Goal: Feedback & Contribution: Contribute content

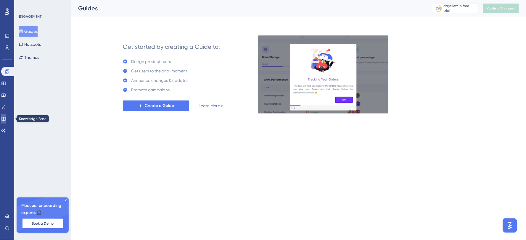
click at [6, 120] on link at bounding box center [3, 118] width 5 height 9
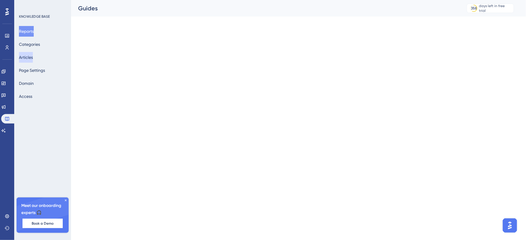
click at [31, 60] on button "Articles" at bounding box center [26, 57] width 14 height 11
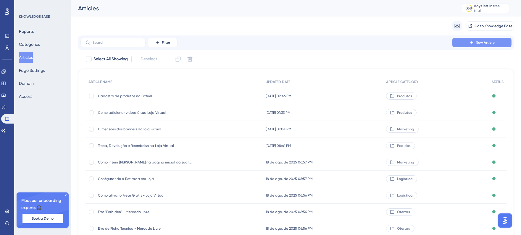
click at [466, 38] on button "New Article" at bounding box center [481, 42] width 59 height 9
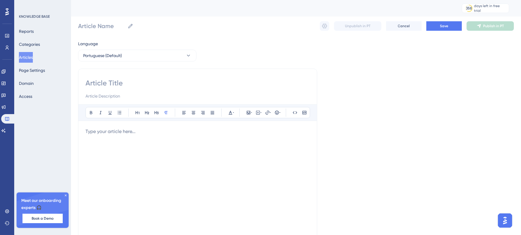
click at [135, 79] on input at bounding box center [197, 82] width 224 height 9
paste input "Cadastro de Marcas e Fabricantes dentro da Bitfuel"
type input "Cadastro de Marcas e Fabricantes dentro da Bitfuel"
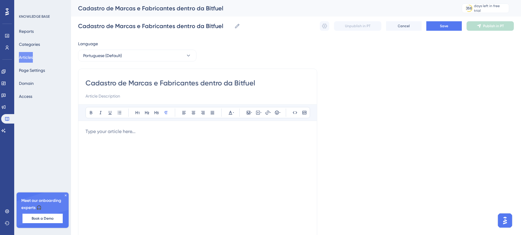
drag, startPoint x: 213, startPoint y: 82, endPoint x: 261, endPoint y: 82, distance: 47.9
click at [261, 82] on input "Cadastro de Marcas e Fabricantes dentro da Bitfuel" at bounding box center [197, 82] width 224 height 9
type input "Cadastro de Marcas e Fabricantes"
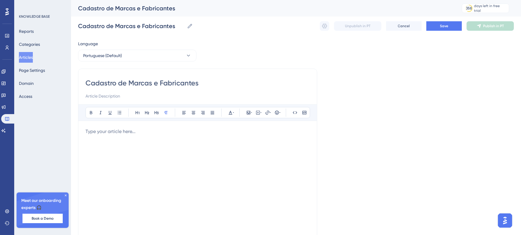
click at [144, 95] on input at bounding box center [197, 96] width 224 height 7
type input "Wsaiba"
type input "S"
type input "E"
type input "Veja o passo a passo"
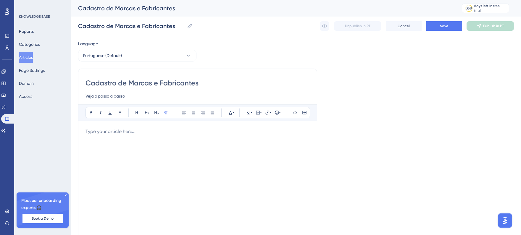
click at [135, 136] on div at bounding box center [197, 193] width 224 height 130
drag, startPoint x: 159, startPoint y: 84, endPoint x: 129, endPoint y: 83, distance: 30.2
click at [129, 83] on input "Cadastro de Marcas e Fabricantes" at bounding box center [197, 82] width 224 height 9
type input "Cadastro de Fabricantes"
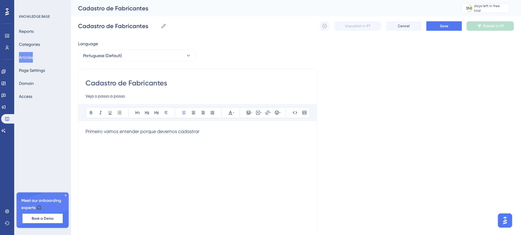
click at [169, 81] on input "Cadastro de Fabricantes" at bounding box center [197, 82] width 224 height 9
type input "Cadastro de Fabricantes e Marcas"
click at [216, 130] on p "Primeiro vamos entender porque devemos cadastrar" at bounding box center [197, 131] width 224 height 7
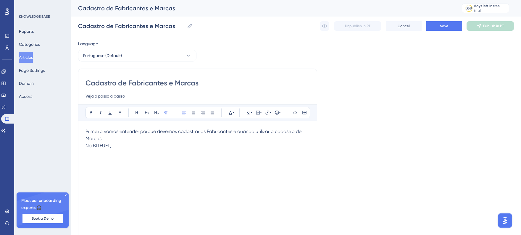
click at [89, 133] on span "Primeiro vamos entender porque devemos cadastrar os Fabricantes e quando utiliz…" at bounding box center [193, 135] width 217 height 13
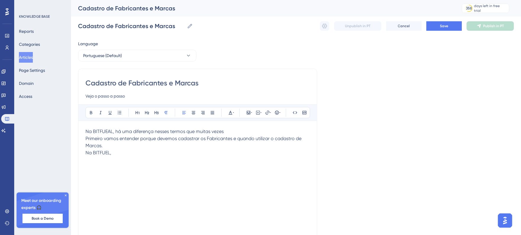
drag, startPoint x: 227, startPoint y: 133, endPoint x: 75, endPoint y: 121, distance: 152.2
click at [75, 121] on div "Performance Users Engagement Widgets Feedback Product Updates Knowledge Base AI…" at bounding box center [296, 155] width 450 height 311
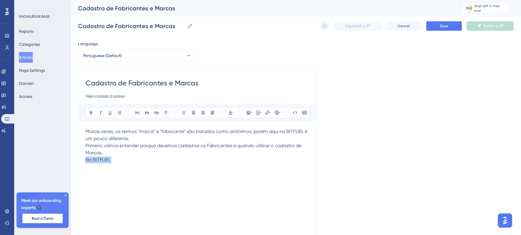
drag, startPoint x: 100, startPoint y: 160, endPoint x: 54, endPoint y: 162, distance: 45.3
click at [71, 162] on div "Performance Users Engagement Widgets Feedback Product Updates Knowledge Base AI…" at bounding box center [296, 155] width 450 height 311
click at [87, 147] on span "Primeiro vamos entender porque devemos cadastrar os Fabricantes e quando utiliz…" at bounding box center [193, 149] width 217 height 13
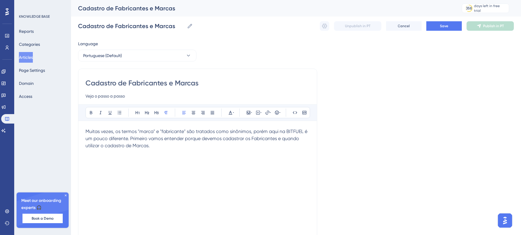
click at [152, 147] on p "Muitas vezes, os termos "marca" e "fabricante" são tratados como sinônimos, por…" at bounding box center [197, 138] width 224 height 21
drag, startPoint x: 129, startPoint y: 158, endPoint x: 78, endPoint y: 159, distance: 50.3
click at [78, 159] on div "Cadastro de Fabricantes e Marcas Veja o passo a passo Bold Italic Underline Bul…" at bounding box center [197, 167] width 239 height 197
click at [156, 115] on icon at bounding box center [156, 112] width 5 height 5
click at [133, 167] on h3 "Fabricantes" at bounding box center [197, 163] width 224 height 15
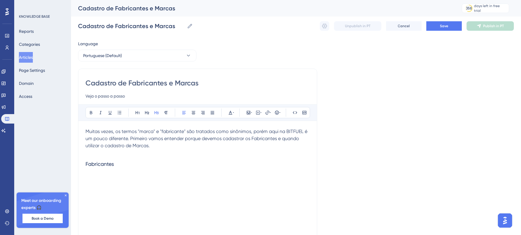
click at [131, 153] on p at bounding box center [197, 152] width 224 height 7
click at [135, 156] on h3 "Fabricantes" at bounding box center [197, 156] width 224 height 15
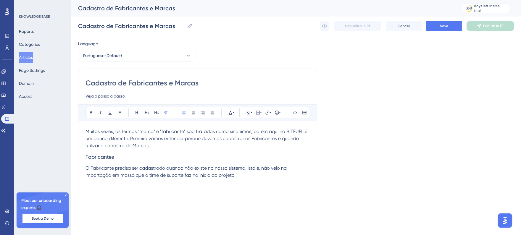
click at [246, 169] on span "O Fabricante precisa ser cadastrado quando não existe no nosso sistema, isto é,…" at bounding box center [186, 171] width 202 height 13
click at [259, 167] on span "O Fabricante precisa ser cadastrado quando não existe no nosso sistema, isto é,…" at bounding box center [186, 171] width 202 height 13
click at [248, 175] on p "O Fabricante precisa ser cadastrado quando não existe no nosso sistema, isto é:…" at bounding box center [197, 172] width 224 height 14
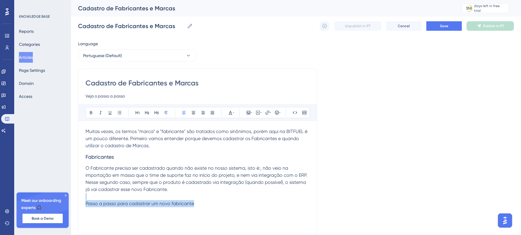
drag, startPoint x: 211, startPoint y: 204, endPoint x: 76, endPoint y: 194, distance: 135.3
click at [76, 194] on div "Performance Users Engagement Widgets Feedback Product Updates Knowledge Base AI…" at bounding box center [296, 155] width 450 height 311
click at [130, 199] on p at bounding box center [197, 196] width 224 height 7
drag, startPoint x: 199, startPoint y: 206, endPoint x: 84, endPoint y: 205, distance: 114.5
click at [84, 205] on div "Cadastro de Fabricantes e Marcas Veja o passo a passo Bold Italic Underline Bul…" at bounding box center [197, 167] width 239 height 197
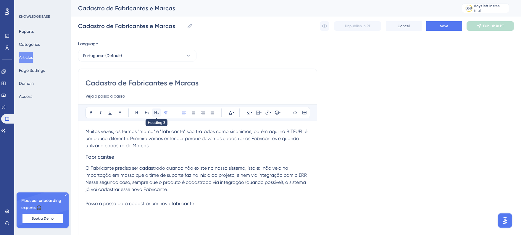
click at [159, 114] on icon at bounding box center [156, 112] width 5 height 5
click at [219, 209] on h3 "Passo a passo para cadastrar um novo fabricante" at bounding box center [197, 207] width 224 height 15
click at [218, 203] on h3 "Passo a passo para cadastrar um novo fabricante" at bounding box center [197, 207] width 224 height 15
click at [209, 199] on p at bounding box center [197, 196] width 224 height 7
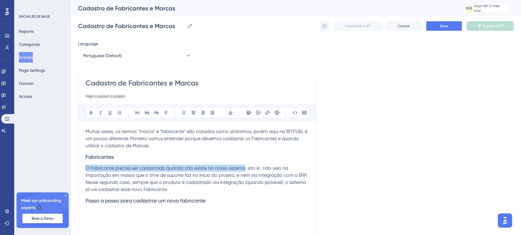
drag, startPoint x: 87, startPoint y: 168, endPoint x: 246, endPoint y: 167, distance: 158.6
click at [246, 167] on span "O Fabricante precisa ser cadastrado quando não existe no nosso sistema, isto é:…" at bounding box center [196, 178] width 223 height 27
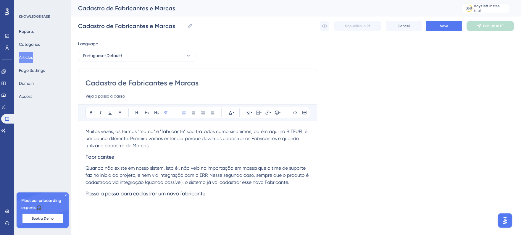
click at [179, 170] on span "Quando não existe em nosso sistem, isto é:, não veio na importação em massa que…" at bounding box center [197, 175] width 224 height 20
click at [163, 167] on span "Quando não existe em nosso sistem, isto é, não veio na importação em massa que …" at bounding box center [197, 175] width 224 height 20
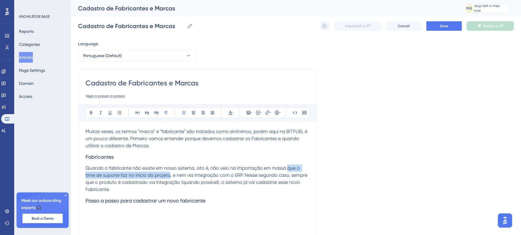
drag, startPoint x: 287, startPoint y: 170, endPoint x: 170, endPoint y: 176, distance: 117.6
click at [170, 176] on span "Quando o fabricante não existe em nosso sistema, isto é, não veio na importação…" at bounding box center [196, 178] width 223 height 27
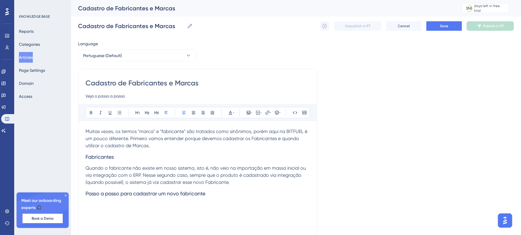
click at [141, 173] on span "Quando o fabricante não existe em nosso sistema, isto é, não veio na importação…" at bounding box center [196, 175] width 222 height 20
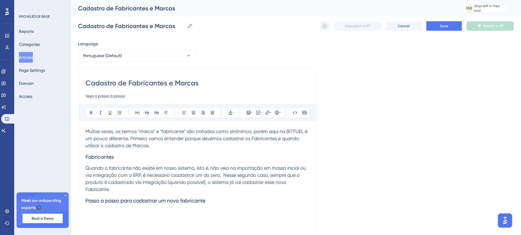
click at [226, 189] on p "Quando o fabricante não existe em nosso sistema, isto é, não veio na importação…" at bounding box center [197, 179] width 224 height 28
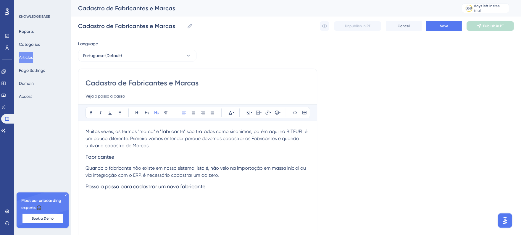
click at [214, 190] on h3 "Passo a passo para cadastrar um novo fabricante" at bounding box center [197, 186] width 224 height 15
click at [113, 214] on span "3) Clique em Fabricantes"" at bounding box center [112, 212] width 54 height 6
click at [177, 213] on p "3) Clique em "Fabricantes"" at bounding box center [197, 212] width 224 height 7
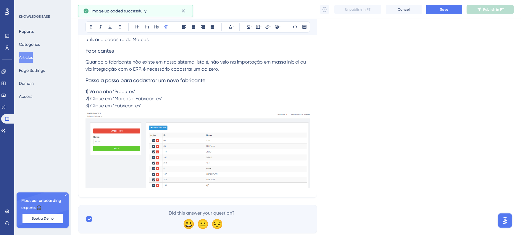
scroll to position [121, 0]
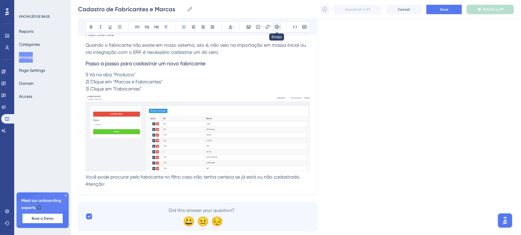
click at [276, 28] on icon at bounding box center [277, 27] width 5 height 5
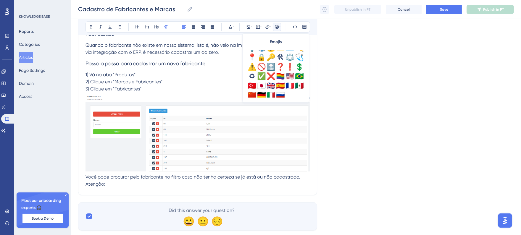
scroll to position [208, 0]
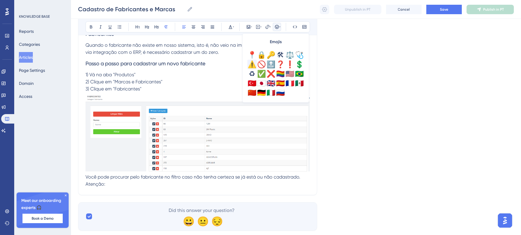
click at [254, 64] on div "⚠️" at bounding box center [251, 64] width 9 height 9
click at [120, 184] on p "⚠️Atenção:" at bounding box center [197, 184] width 224 height 7
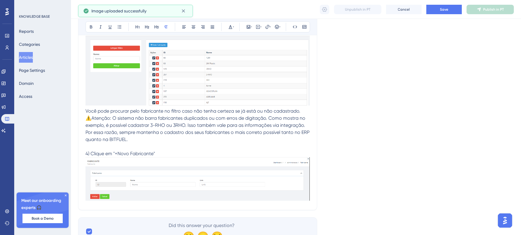
scroll to position [217, 0]
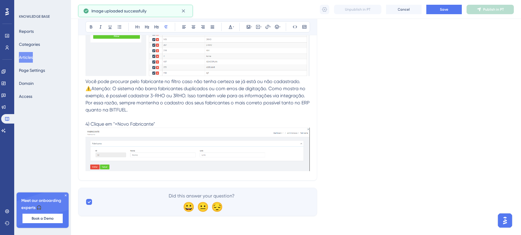
click at [171, 122] on p "⚠️Atenção: O sistema não barra fabricantes duplicados ou com erros de digitação…" at bounding box center [197, 129] width 224 height 88
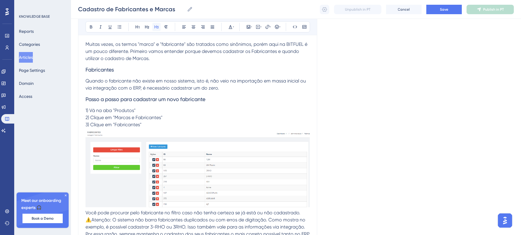
click at [157, 25] on icon at bounding box center [156, 27] width 5 height 5
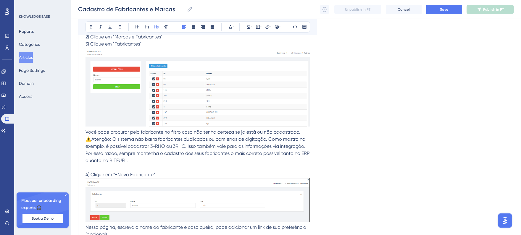
scroll to position [267, 0]
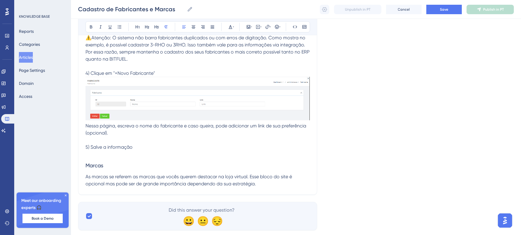
click at [261, 185] on p "As marcas se referem as marcas que vocês querem destacar na loja virtual. Esse …" at bounding box center [197, 180] width 224 height 14
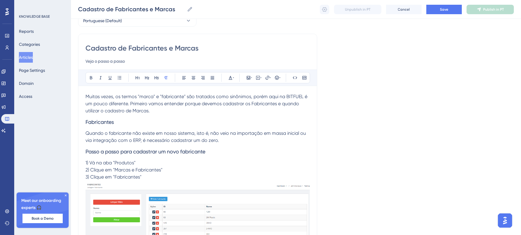
scroll to position [32, 0]
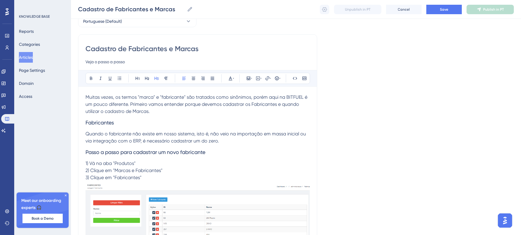
click at [119, 150] on span "Passo a passo para cadastrar um novo fabricante" at bounding box center [145, 152] width 120 height 6
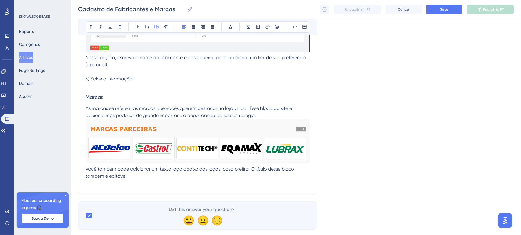
scroll to position [349, 0]
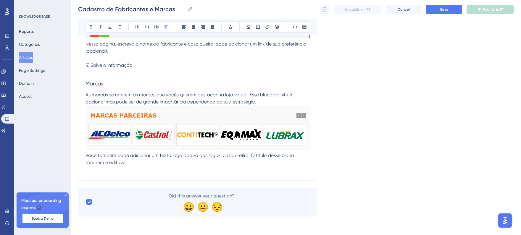
click at [113, 172] on p at bounding box center [197, 169] width 224 height 7
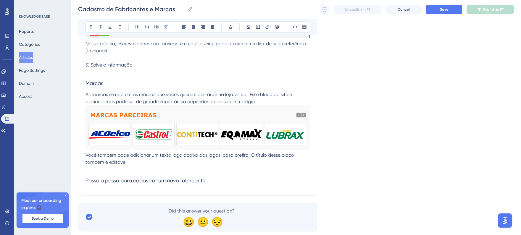
click at [113, 172] on p at bounding box center [197, 169] width 224 height 7
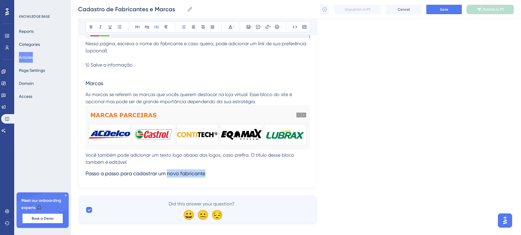
drag, startPoint x: 170, startPoint y: 173, endPoint x: 215, endPoint y: 172, distance: 45.3
click at [215, 172] on h3 "Passo a passo para cadastrar um novo fabricante" at bounding box center [197, 173] width 224 height 15
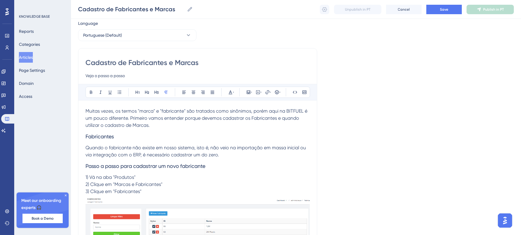
scroll to position [0, 0]
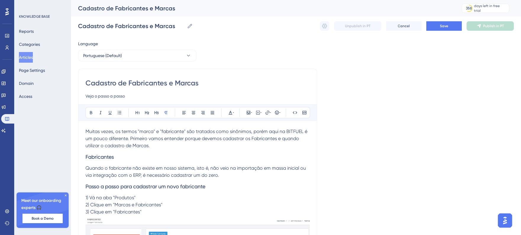
drag, startPoint x: 85, startPoint y: 197, endPoint x: 143, endPoint y: 205, distance: 58.6
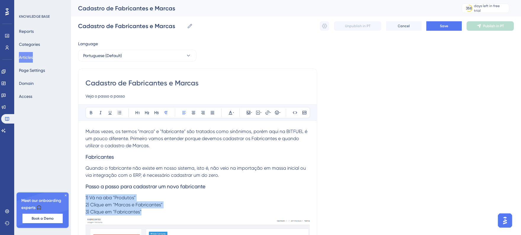
drag, startPoint x: 149, startPoint y: 212, endPoint x: 84, endPoint y: 198, distance: 66.7
copy div "1) Vá na aba "Produtos" 2) Clique em "Marcas e Fabricantes" 3) Clique em "Fabri…"
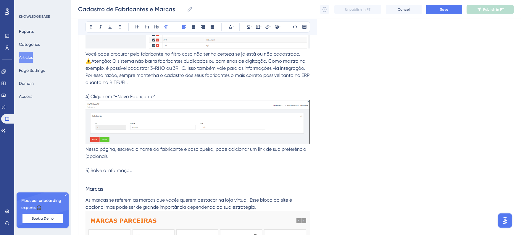
scroll to position [362, 0]
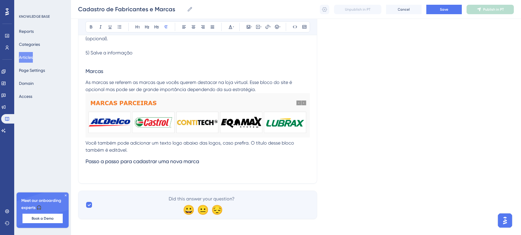
click at [120, 172] on p at bounding box center [197, 172] width 224 height 7
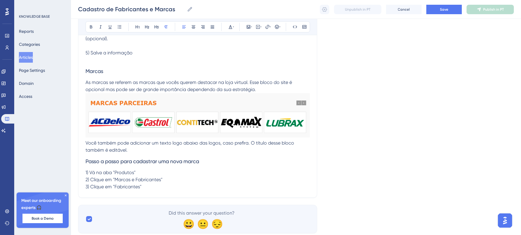
click at [135, 187] on span "3) Clique em "Fabricantes"" at bounding box center [113, 187] width 56 height 6
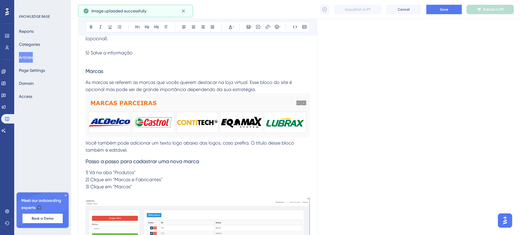
click at [149, 195] on p at bounding box center [197, 194] width 224 height 7
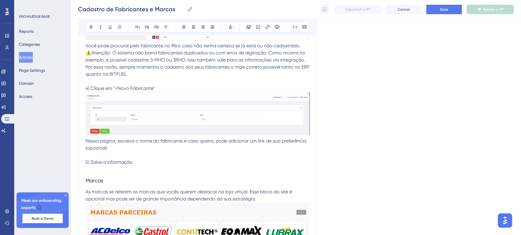
scroll to position [227, 0]
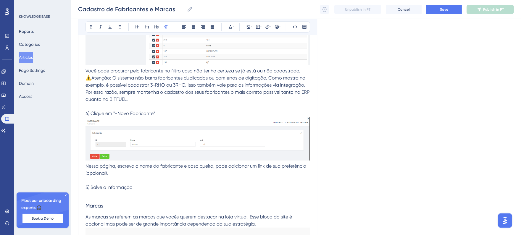
click at [217, 72] on span "Você pode procurar pelo fabricante no filtro caso não tenha certeza se já está …" at bounding box center [192, 71] width 215 height 6
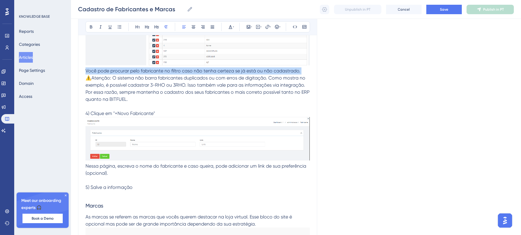
click at [217, 72] on span "Você pode procurar pelo fabricante no filtro caso não tenha certeza se já está …" at bounding box center [192, 71] width 215 height 6
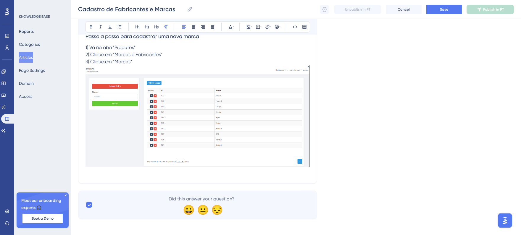
scroll to position [490, 0]
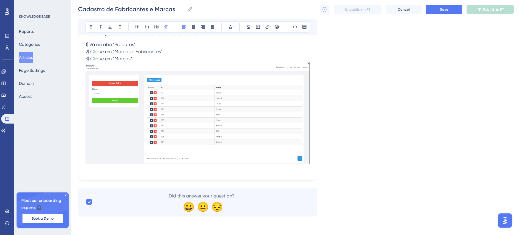
click at [166, 170] on p at bounding box center [197, 169] width 224 height 7
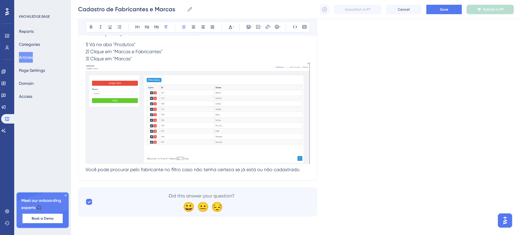
click at [144, 169] on span "Você pode procurar pelo fabricante no filtro caso não tenha certeza se já está …" at bounding box center [192, 170] width 215 height 6
click at [291, 169] on p "Você pode procurar pela marca no filtro caso não tenha certeza se já está ou nã…" at bounding box center [197, 169] width 224 height 7
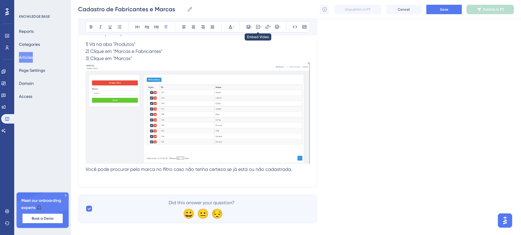
click at [253, 27] on div "Bold Italic Underline Bullet Point Heading 1 Heading 2 Heading 3 Normal Align L…" at bounding box center [197, 26] width 225 height 11
click at [251, 28] on icon at bounding box center [251, 27] width 1 height 5
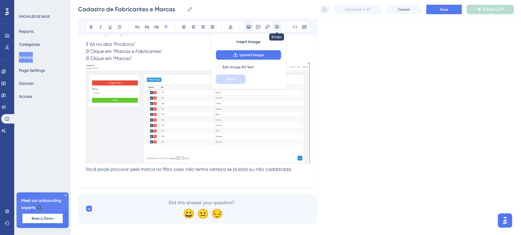
click at [275, 27] on icon at bounding box center [277, 27] width 4 height 4
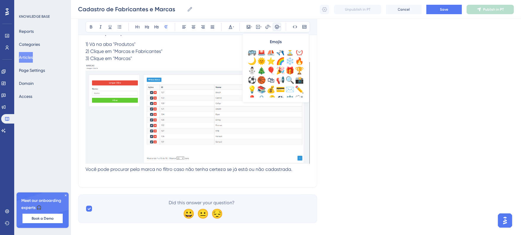
scroll to position [197, 0]
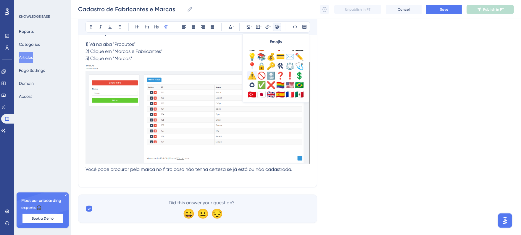
click at [248, 76] on div "⚠️" at bounding box center [251, 75] width 9 height 9
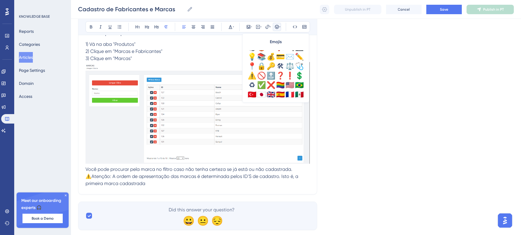
click at [294, 177] on span "⚠️Atenção: A ordem de apresentação das marcas é determinada pelos ID'S de cadas…" at bounding box center [192, 180] width 214 height 13
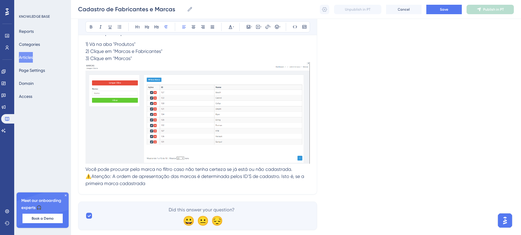
click at [156, 186] on p "Você pode procurar pela marca no filtro caso não tenha certeza se já está ou nã…" at bounding box center [197, 176] width 224 height 21
drag, startPoint x: 229, startPoint y: 184, endPoint x: 247, endPoint y: 184, distance: 18.0
click at [247, 184] on p "Você pode procurar pela marca no filtro caso não tenha certeza se já está ou nã…" at bounding box center [197, 176] width 224 height 21
click at [157, 183] on span "⚠️Atenção: A ordem de apresentação das marcas é determinada pelos ID'S de cadas…" at bounding box center [195, 180] width 220 height 13
click at [295, 186] on p "Você pode procurar pela marca no filtro caso não tenha certeza se já está ou nã…" at bounding box center [197, 176] width 224 height 21
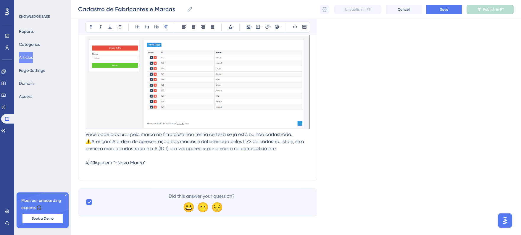
scroll to position [525, 0]
click at [150, 167] on p at bounding box center [197, 169] width 224 height 7
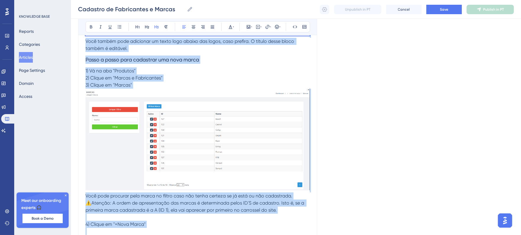
scroll to position [513, 0]
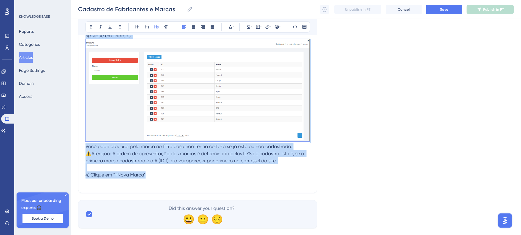
drag, startPoint x: 86, startPoint y: 137, endPoint x: 235, endPoint y: 174, distance: 153.1
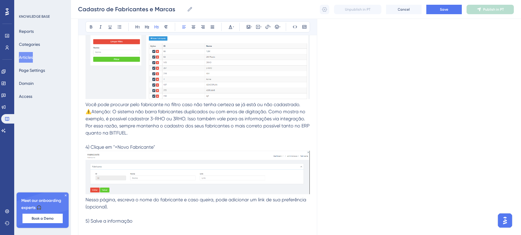
scroll to position [0, 5]
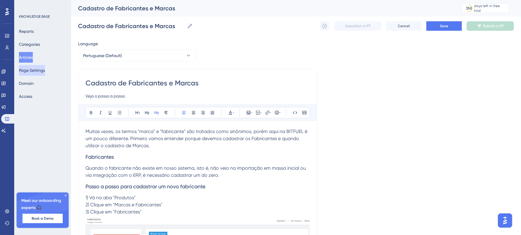
drag, startPoint x: 28, startPoint y: 57, endPoint x: 25, endPoint y: 72, distance: 15.0
drag, startPoint x: 25, startPoint y: 72, endPoint x: 311, endPoint y: 30, distance: 288.6
click at [309, 31] on div "Cadastro de Fabricantes e Marcas Cadastro de Fabricantes e Marcas Unpublish in …" at bounding box center [296, 26] width 436 height 19
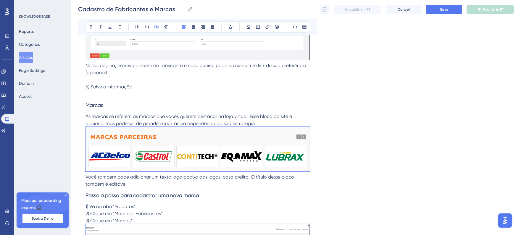
scroll to position [329, 5]
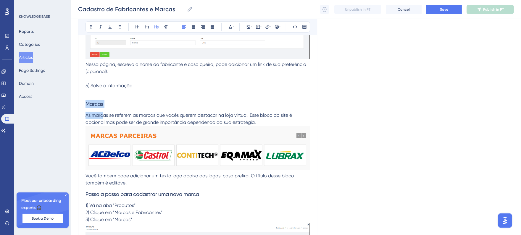
drag, startPoint x: 81, startPoint y: 105, endPoint x: 98, endPoint y: 114, distance: 19.3
click at [98, 114] on div "Muitas vezes, os termos "marca" e "fabricante" são tratados como sinônimos, por…" at bounding box center [197, 83] width 224 height 573
click at [174, 104] on h3 "Marcas" at bounding box center [197, 103] width 224 height 15
drag, startPoint x: 82, startPoint y: 105, endPoint x: 264, endPoint y: 123, distance: 183.1
click at [264, 123] on div "Muitas vezes, os termos "marca" e "fabricante" são tratados como sinônimos, por…" at bounding box center [197, 83] width 224 height 573
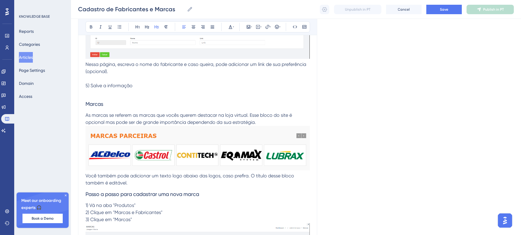
copy div "Marcas As marcas se referem as marcas que vocês querem destacar na loja virtual…"
click at [117, 139] on img at bounding box center [197, 148] width 224 height 44
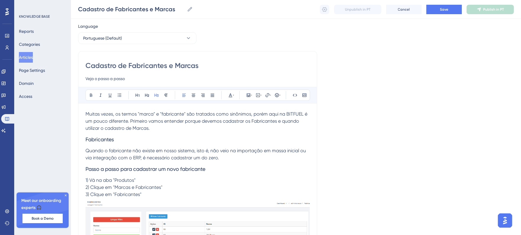
scroll to position [0, 5]
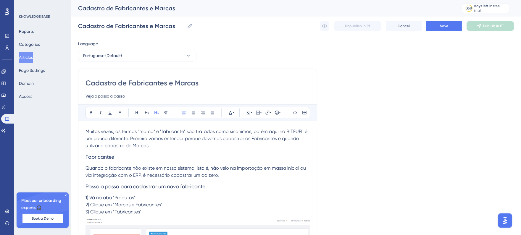
click at [123, 140] on span "Muitas vezes, os termos "marca" e "fabricante" são tratados como sinônimos, por…" at bounding box center [196, 139] width 223 height 20
click at [106, 136] on span "Muitas vezes, os termos "marca" e "fabricante" são tratados como sinônimos, por…" at bounding box center [196, 139] width 223 height 20
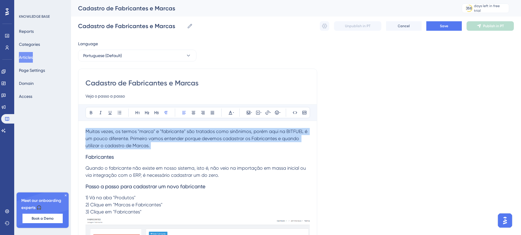
click at [106, 136] on span "Muitas vezes, os termos "marca" e "fabricante" são tratados como sinônimos, por…" at bounding box center [196, 139] width 223 height 20
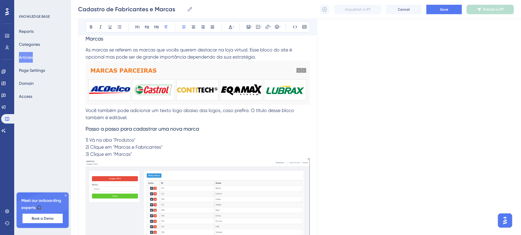
scroll to position [394, 5]
click at [193, 95] on img at bounding box center [197, 83] width 224 height 44
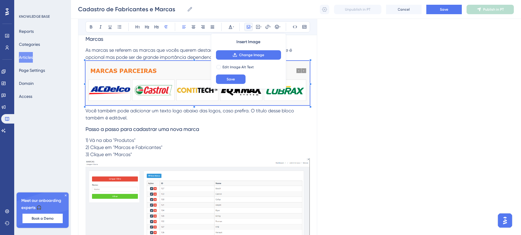
click at [148, 54] on p "As marcas se referem as marcas que vocês querem destacar na loja virtual. Esse …" at bounding box center [197, 54] width 224 height 14
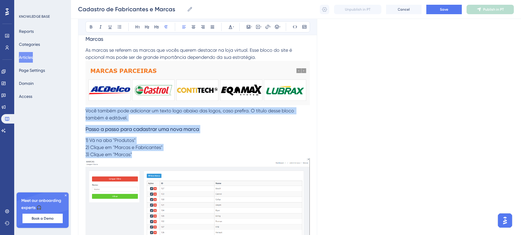
drag, startPoint x: 81, startPoint y: 111, endPoint x: 162, endPoint y: 153, distance: 90.8
click at [162, 153] on div "Muitas vezes, os termos "marca" e "fabricante" são tratados como sinônimos, por…" at bounding box center [197, 18] width 224 height 573
copy div "Você também pode adicionar um texto logo abaixo das logos, caso prefira. O títu…"
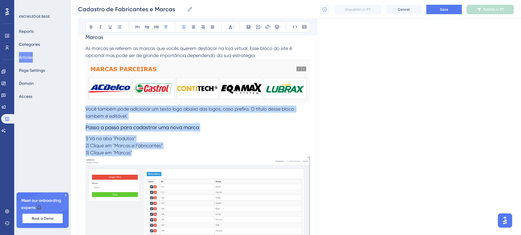
scroll to position [525, 5]
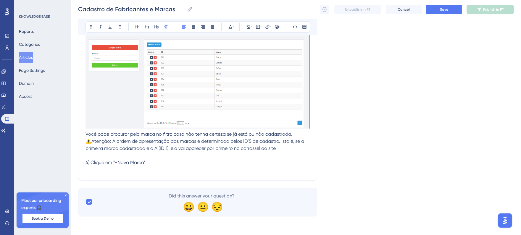
click at [191, 91] on img at bounding box center [197, 78] width 224 height 102
copy div "Você também pode adicionar um texto logo abaixo das logos, caso prefira. O títu…"
click at [204, 87] on img at bounding box center [197, 78] width 224 height 102
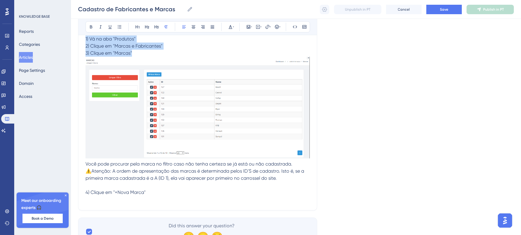
scroll to position [459, 5]
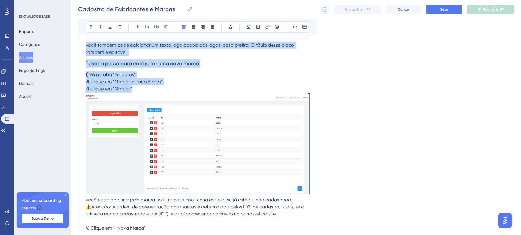
click at [203, 149] on img at bounding box center [197, 144] width 224 height 102
click at [247, 87] on p "3) Clique em "Marcas"" at bounding box center [197, 88] width 224 height 7
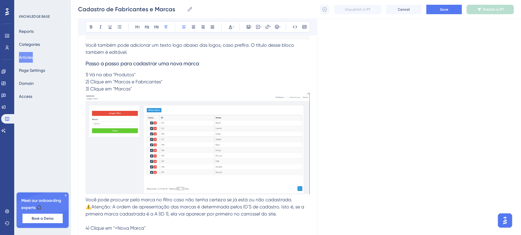
click at [136, 117] on img at bounding box center [197, 144] width 224 height 102
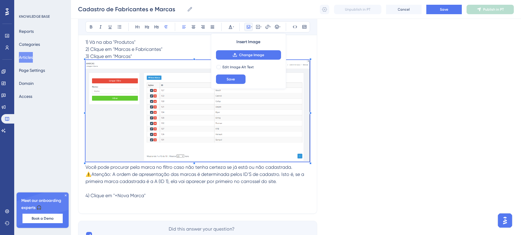
scroll to position [525, 5]
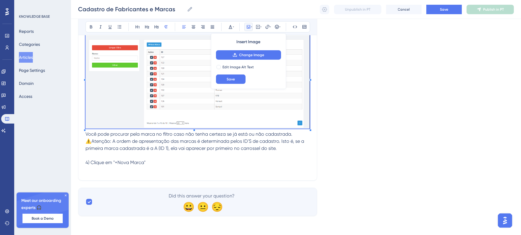
click at [105, 147] on span "⚠️Atenção: A ordem de apresentação das marcas é determinada pelos ID'S de cadas…" at bounding box center [195, 144] width 220 height 13
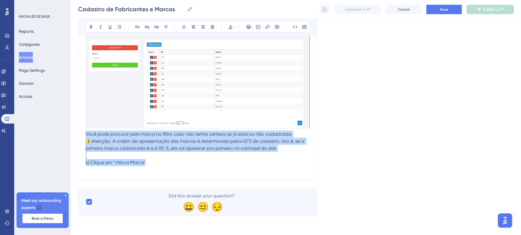
drag, startPoint x: 81, startPoint y: 134, endPoint x: 237, endPoint y: 1, distance: 205.0
copy div "Você pode procurar pela marca no filtro caso não tenha certeza se já está ou nã…"
click at [140, 158] on p at bounding box center [197, 155] width 224 height 7
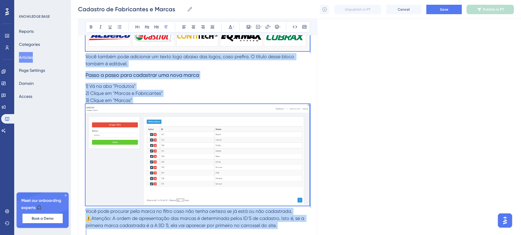
scroll to position [327, 5]
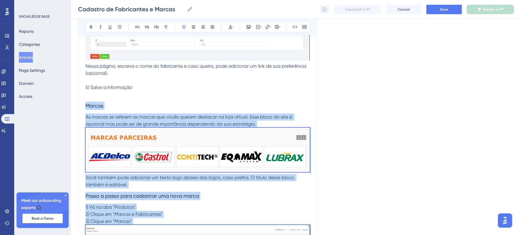
drag, startPoint x: 142, startPoint y: 162, endPoint x: 79, endPoint y: 102, distance: 87.3
click at [79, 102] on div "Cadastro de Fabricantes e Marcas Veja o passo a passo Bold Italic Underline Bul…" at bounding box center [197, 59] width 239 height 640
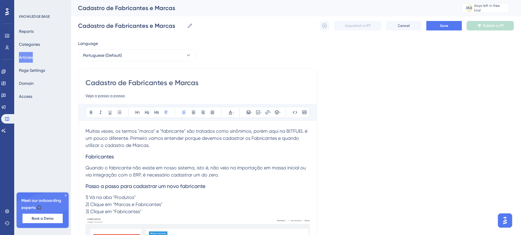
scroll to position [0, 5]
click at [181, 140] on span "Muitas vezes, os termos "marca" e "fabricante" são tratados como sinônimos, por…" at bounding box center [196, 139] width 223 height 20
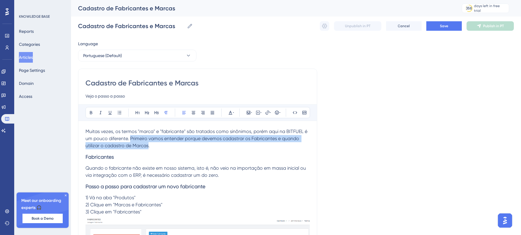
drag, startPoint x: 125, startPoint y: 140, endPoint x: 143, endPoint y: 143, distance: 18.6
click at [143, 143] on span "Muitas vezes, os termos "marca" e "fabricante" são tratados como sinônimos, por…" at bounding box center [196, 139] width 223 height 20
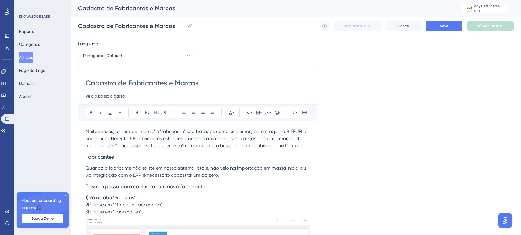
click at [214, 188] on h3 "Passo a passo para cadastrar um novo fabricante" at bounding box center [197, 186] width 224 height 15
click at [454, 24] on button "Save" at bounding box center [443, 25] width 35 height 9
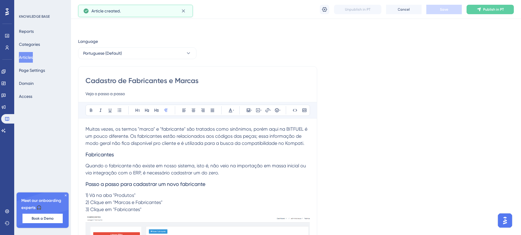
scroll to position [88, 0]
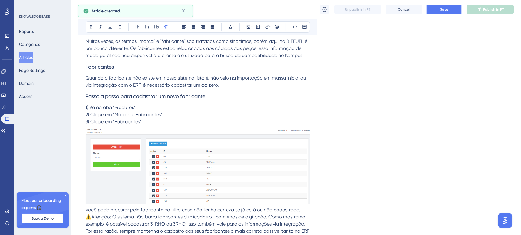
click at [442, 6] on button "Save" at bounding box center [443, 9] width 35 height 9
click at [491, 11] on span "Publish in PT" at bounding box center [493, 9] width 21 height 5
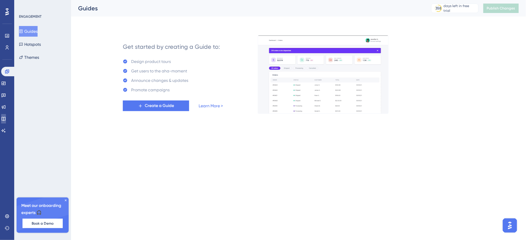
click at [6, 114] on link at bounding box center [3, 118] width 5 height 9
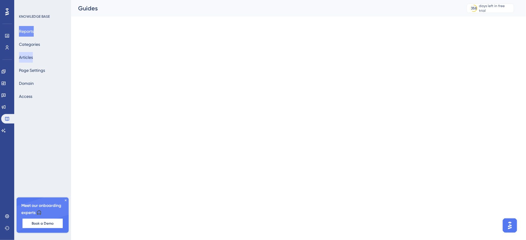
click at [32, 59] on button "Articles" at bounding box center [26, 57] width 14 height 11
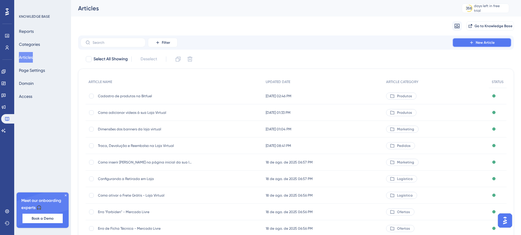
click at [477, 47] on button "New Article" at bounding box center [481, 42] width 59 height 9
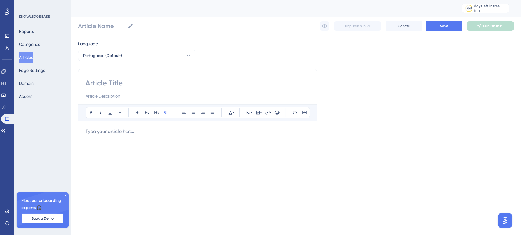
click at [136, 140] on div at bounding box center [197, 193] width 224 height 130
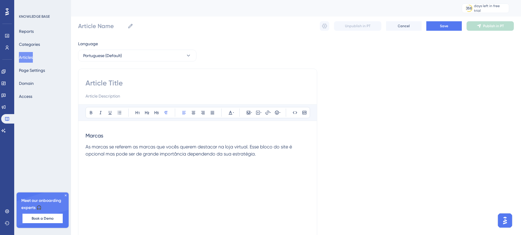
click at [90, 135] on span "Marcas" at bounding box center [94, 136] width 18 height 6
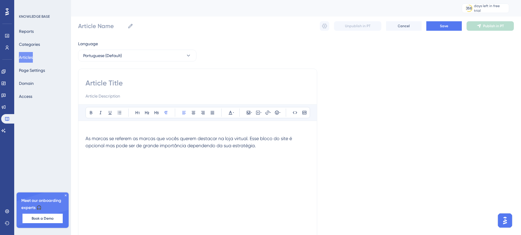
click at [100, 131] on p at bounding box center [197, 131] width 224 height 7
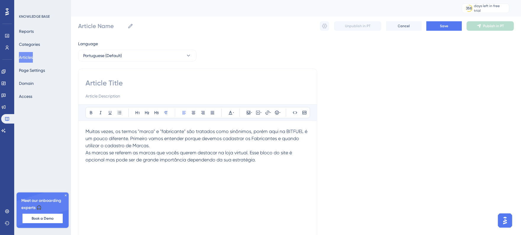
drag, startPoint x: 130, startPoint y: 137, endPoint x: 153, endPoint y: 144, distance: 23.2
click at [153, 144] on p "Muitas vezes, os termos "marca" e "fabricante" são tratados como sinônimos, por…" at bounding box center [197, 138] width 224 height 21
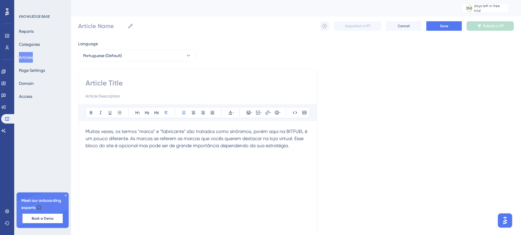
click at [294, 148] on p "Muitas vezes, os termos "marca" e "fabricante" são tratados como sinônimos, por…" at bounding box center [197, 138] width 224 height 21
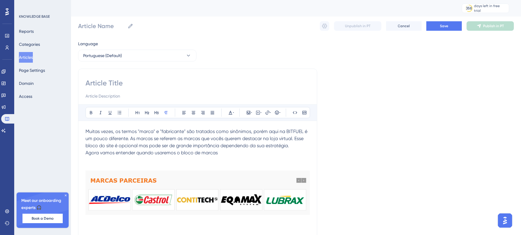
click at [167, 167] on p at bounding box center [197, 167] width 224 height 7
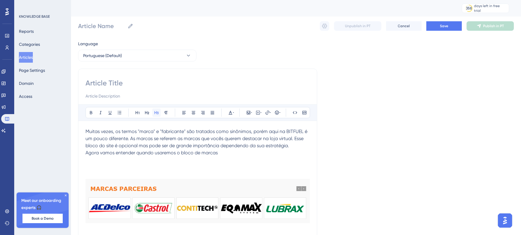
click at [158, 114] on icon at bounding box center [156, 112] width 4 height 3
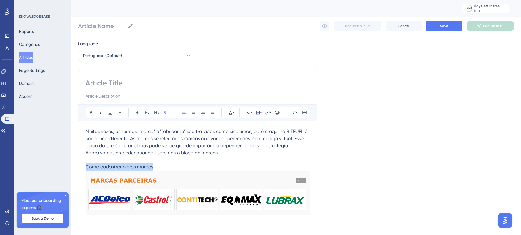
drag, startPoint x: 172, startPoint y: 164, endPoint x: 43, endPoint y: 167, distance: 129.3
click at [71, 167] on div "Performance Users Engagement Widgets Feedback Product Updates Knowledge Base AI…" at bounding box center [296, 155] width 450 height 311
click at [158, 114] on icon at bounding box center [156, 112] width 4 height 3
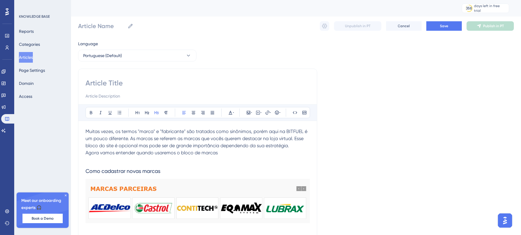
click at [174, 174] on h3 "Como cadastrar novas marcas" at bounding box center [197, 171] width 224 height 15
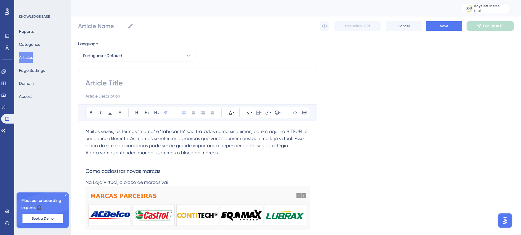
drag, startPoint x: 130, startPoint y: 139, endPoint x: 301, endPoint y: 146, distance: 170.5
click at [301, 146] on p "Muitas vezes, os termos "marca" e "fabricante" são tratados como sinônimos, por…" at bounding box center [197, 138] width 224 height 21
click at [184, 184] on p "Na Loja Virtual, o bloco de marcas vai" at bounding box center [197, 182] width 224 height 7
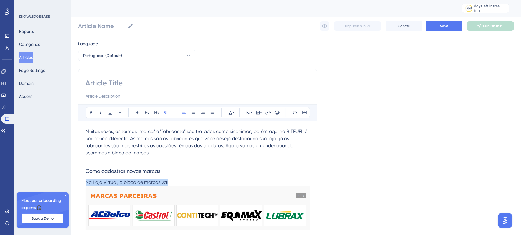
drag, startPoint x: 183, startPoint y: 184, endPoint x: 80, endPoint y: 183, distance: 103.2
click at [80, 183] on div "Bold Italic Underline Bullet Point Heading 1 Heading 2 Heading 3 Normal Align L…" at bounding box center [197, 167] width 239 height 197
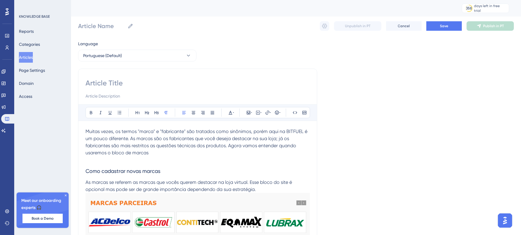
click at [265, 185] on p "As marcas se referem as marcas que vocês querem destacar na loja virtual. Esse …" at bounding box center [197, 209] width 224 height 61
click at [269, 188] on p "As marcas se referem as marcas que vocês querem destacar na loja virtual. Esse …" at bounding box center [197, 209] width 224 height 61
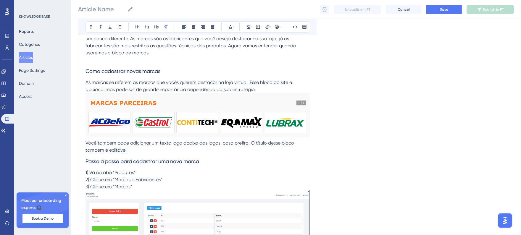
scroll to position [218, 0]
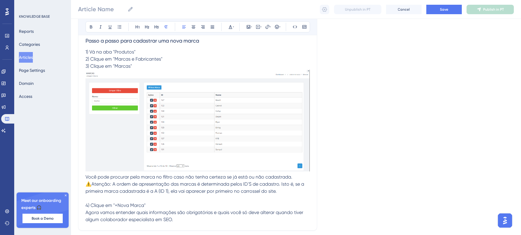
click at [189, 223] on p "Agora vamos entender quais informações são obrigatórias e quais você só deve al…" at bounding box center [197, 216] width 224 height 14
click at [190, 219] on p "Agora vamos entender quais informações são obrigatórias e quais você só deve al…" at bounding box center [197, 216] width 224 height 14
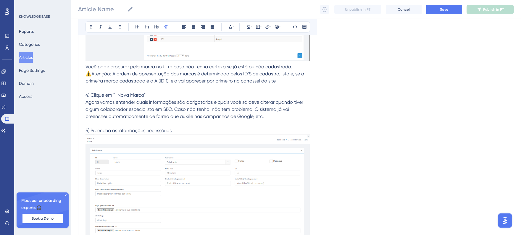
scroll to position [362, 0]
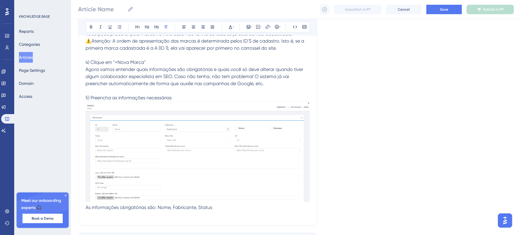
click at [222, 211] on p at bounding box center [197, 214] width 224 height 7
click at [89, 217] on span "As informações obrigatórias são: Nome, Fabricante, Status e Logo. Apesar disso,…" at bounding box center [190, 211] width 210 height 13
click at [143, 214] on p "As informações obrigatórias são: Nome, Fabricante, Status e Logo. Apesar disso,…" at bounding box center [197, 211] width 224 height 14
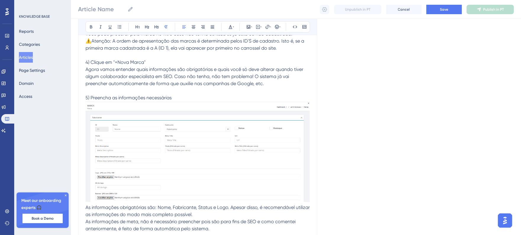
click at [217, 213] on p "As informações obrigatórias são: Nome, Fabricante, Status e Logo. Apesar disso,…" at bounding box center [197, 218] width 224 height 28
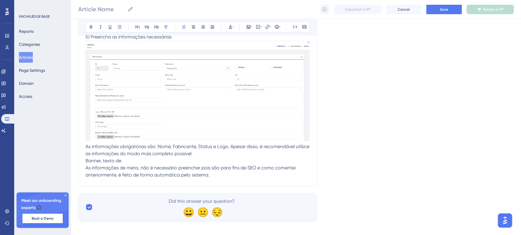
scroll to position [427, 0]
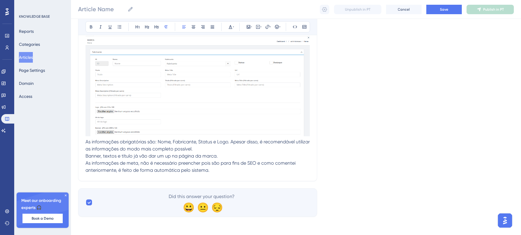
click at [210, 174] on p "Banner, textos e título já vão dar um up na página da marca. As informações de …" at bounding box center [197, 163] width 224 height 21
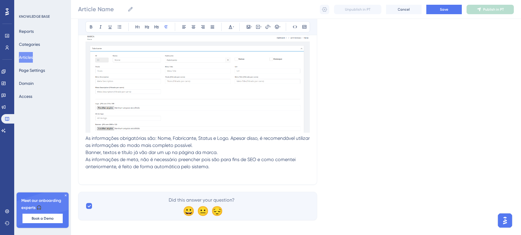
scroll to position [435, 0]
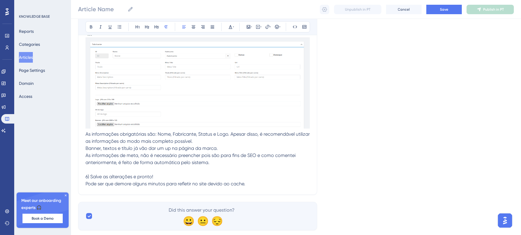
click at [86, 183] on span "Pode ser que demore alguns minutos para refletir no site devido ao cache." at bounding box center [165, 184] width 160 height 6
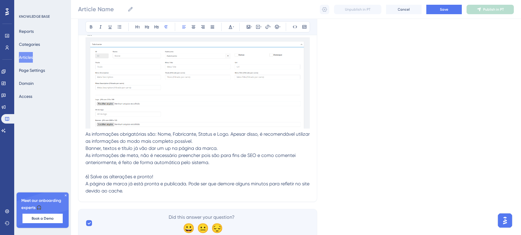
click at [136, 188] on p "6) Salve as alterações e pronto! A página de marca já está pronta e publicada. …" at bounding box center [197, 183] width 224 height 21
click at [140, 193] on p "6) Salve as alterações e pronto! A página de marca já está pronta e publicada. …" at bounding box center [197, 183] width 224 height 21
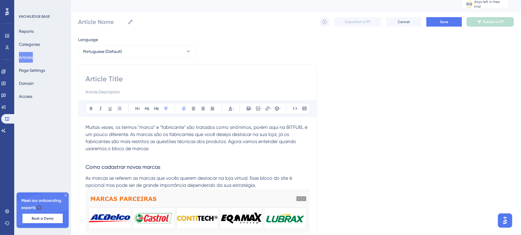
scroll to position [0, 0]
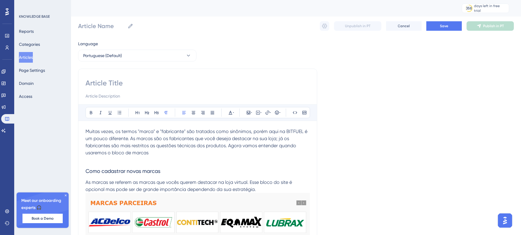
click at [125, 84] on input at bounding box center [197, 82] width 224 height 9
paste input "Cadastro de Fabricantes"
type input "Cadastro de Fabricantes"
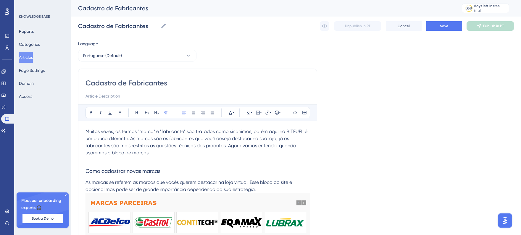
drag, startPoint x: 131, startPoint y: 83, endPoint x: 176, endPoint y: 89, distance: 45.9
click at [176, 89] on div "Cadastro de Fabricantes" at bounding box center [197, 88] width 224 height 21
type input "Cadastro de Marcas"
type input "Cadastro de Marcas na loa"
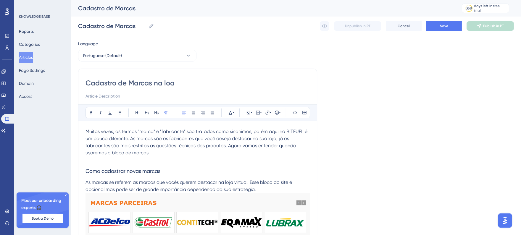
type input "Cadastro de Marcas na loa"
type input "Cadastro de Marcas na loja virtual"
click at [101, 96] on input at bounding box center [197, 96] width 224 height 7
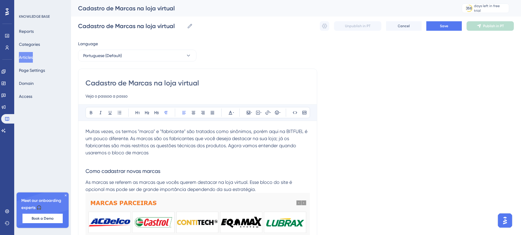
click at [109, 96] on input "Veja o passoa a passo" at bounding box center [197, 96] width 224 height 7
click at [141, 99] on input "Veja o passo a passo" at bounding box center [197, 96] width 224 height 7
type input "Veja o passo a passo"
click at [448, 25] on span "Save" at bounding box center [444, 26] width 8 height 5
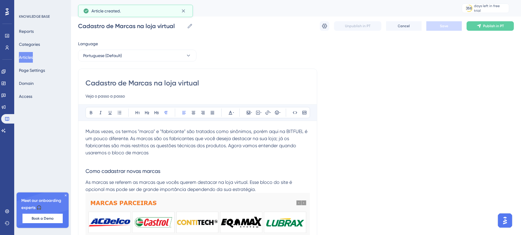
scroll to position [166, 0]
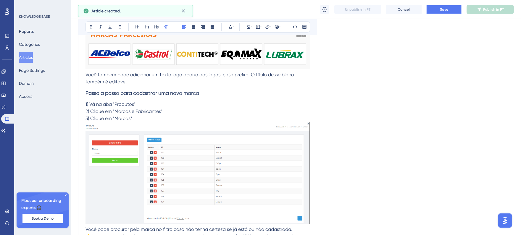
click at [447, 10] on span "Save" at bounding box center [444, 9] width 8 height 5
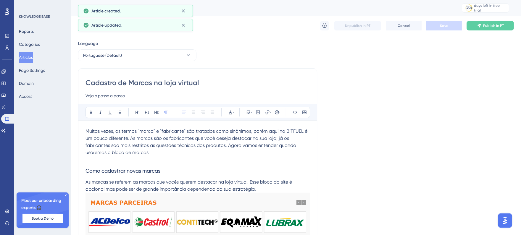
scroll to position [0, 0]
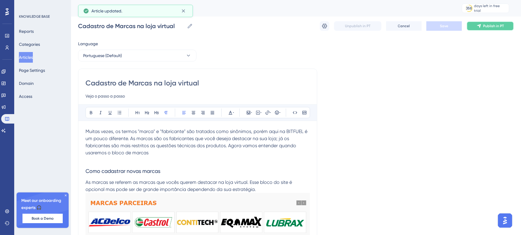
click at [477, 24] on icon at bounding box center [479, 26] width 5 height 5
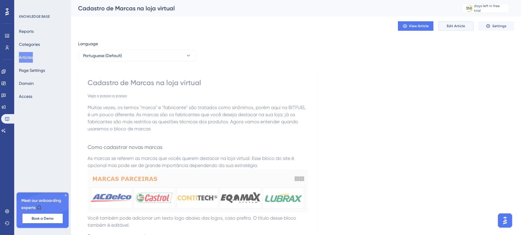
click at [451, 25] on span "Edit Article" at bounding box center [456, 26] width 18 height 5
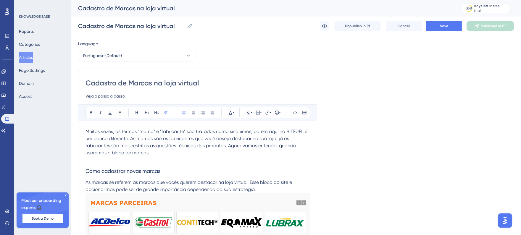
click at [327, 27] on icon at bounding box center [325, 26] width 6 height 6
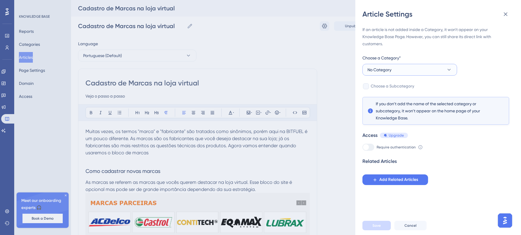
click at [396, 64] on button "No Category" at bounding box center [409, 70] width 95 height 12
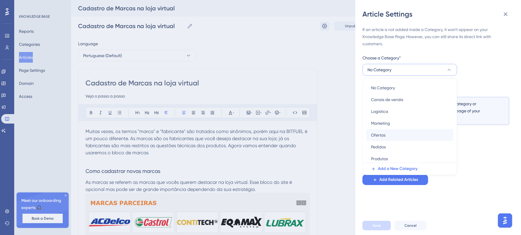
scroll to position [2, 0]
click at [386, 154] on span "Produtos" at bounding box center [379, 157] width 17 height 7
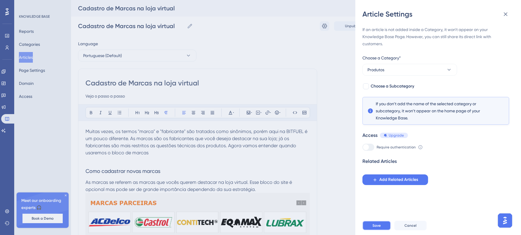
click at [382, 230] on button "Save" at bounding box center [376, 225] width 28 height 9
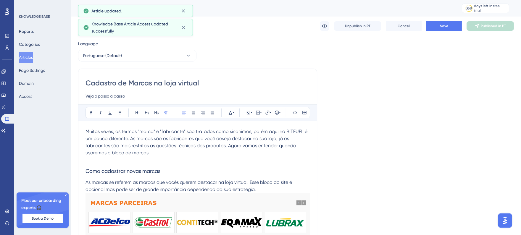
click at [32, 54] on button "Articles" at bounding box center [26, 57] width 14 height 11
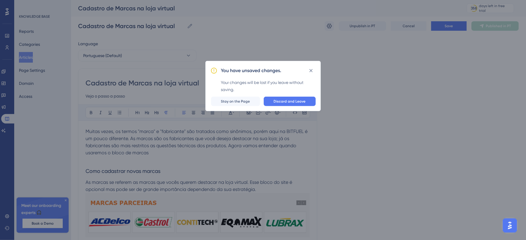
click at [236, 106] on div "You have unsaved changes. Your changes will be lost if you leave without saving…" at bounding box center [262, 86] width 115 height 50
click at [237, 104] on span "Stay on the Page" at bounding box center [235, 101] width 29 height 5
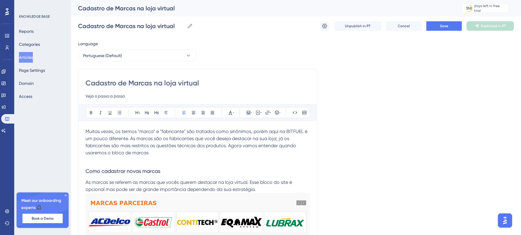
click at [30, 58] on button "Articles" at bounding box center [26, 57] width 14 height 11
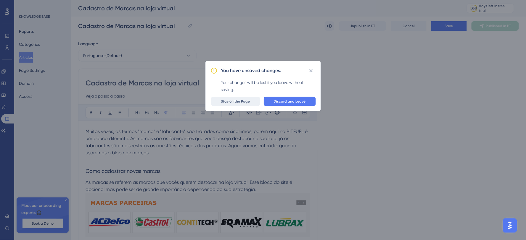
click at [244, 102] on span "Stay on the Page" at bounding box center [235, 101] width 29 height 5
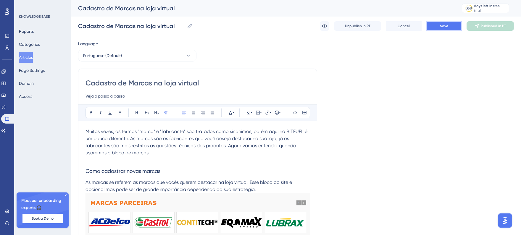
click at [455, 30] on button "Save" at bounding box center [443, 25] width 35 height 9
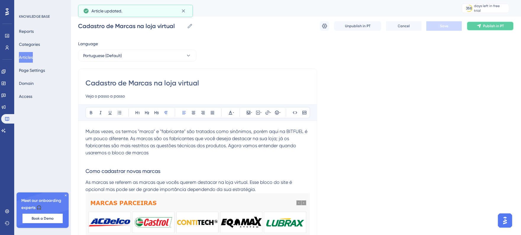
click at [477, 29] on button "Publish in PT" at bounding box center [490, 25] width 47 height 9
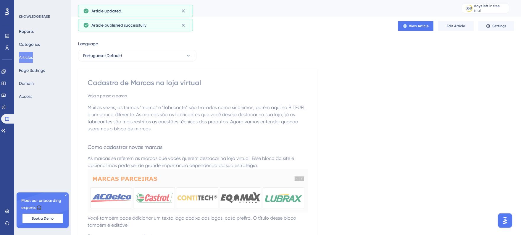
click at [30, 61] on button "Articles" at bounding box center [26, 57] width 14 height 11
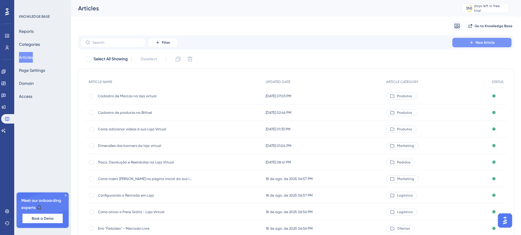
click at [458, 44] on button "New Article" at bounding box center [481, 42] width 59 height 9
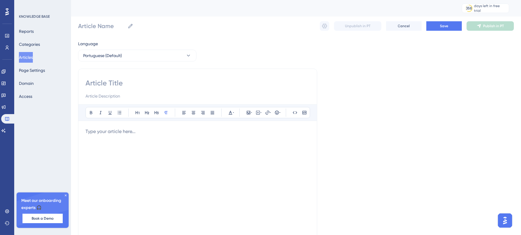
click at [193, 89] on div at bounding box center [197, 88] width 224 height 21
click at [187, 80] on input at bounding box center [197, 82] width 224 height 9
paste input "Como Adicionar Arquivos dentro da Bitfuel"
type input "Como Adicionar Arquivos dentro da Bitfuel"
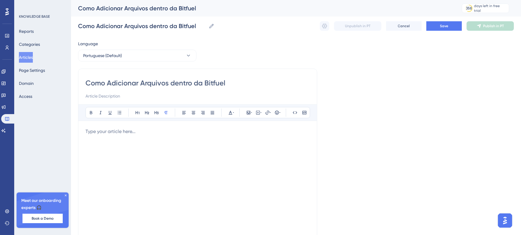
drag, startPoint x: 171, startPoint y: 83, endPoint x: 269, endPoint y: 84, distance: 98.5
click at [269, 84] on input "Como Adicionar Arquivos dentro da Bitfuel" at bounding box center [197, 82] width 224 height 9
type input "Como Adicionar Arquivos aos"
type input "Como Adicionar Arquivos aos pro"
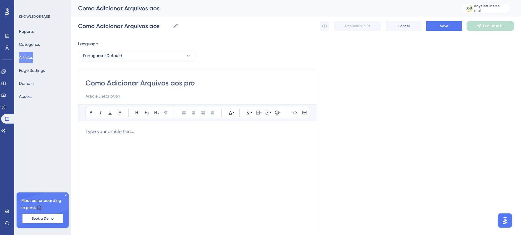
type input "Como Adicionar Arquivos aos pro"
type input "Como Adicionar Arquivos aos produtos"
click at [143, 86] on input "Como Adicionar Arquivos aos produtos" at bounding box center [197, 82] width 224 height 9
type input "Como Adicionar arquivos aos produtos"
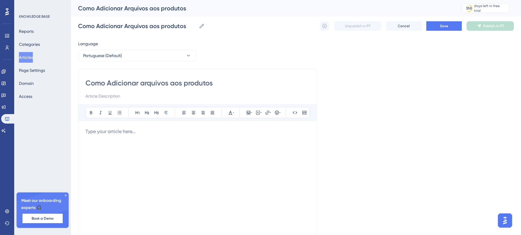
type input "Como Adicionar arquivos aos produtos"
click at [114, 82] on input "Como Adicionar arquivos aos produtos" at bounding box center [197, 82] width 224 height 9
type input "Como adicionar arquivos aos produtos"
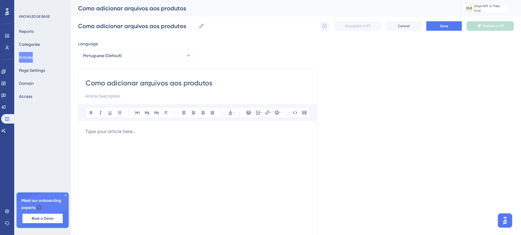
click at [189, 96] on input at bounding box center [197, 96] width 224 height 7
type input "U"
type input "D"
type input "Saiba como esse recurso pode te ajudar"
click at [134, 130] on p at bounding box center [197, 131] width 224 height 7
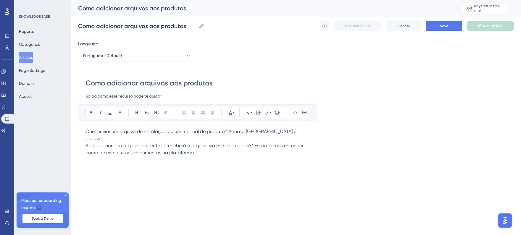
click at [143, 143] on span "Após adicionar o arquivo, o cliente já receberá o arquivo via e-mail. Legal né?…" at bounding box center [194, 149] width 219 height 13
drag, startPoint x: 142, startPoint y: 140, endPoint x: 86, endPoint y: 140, distance: 56.2
click at [86, 143] on span "Após adicionar o arquivo, o cliente já receberá o arquivo via e-mail. Legal né?…" at bounding box center [194, 149] width 219 height 13
click at [259, 149] on p "Quer enviar um arquivo de instalação ou um manual do produto? Aqui na BITFUEL é…" at bounding box center [197, 142] width 224 height 28
click at [159, 116] on button at bounding box center [156, 113] width 8 height 8
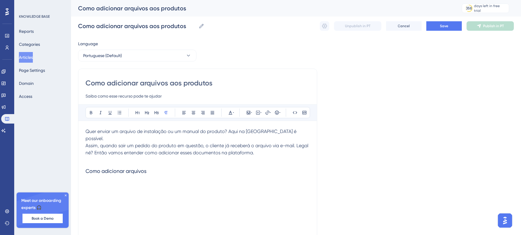
click at [158, 156] on p at bounding box center [197, 159] width 224 height 7
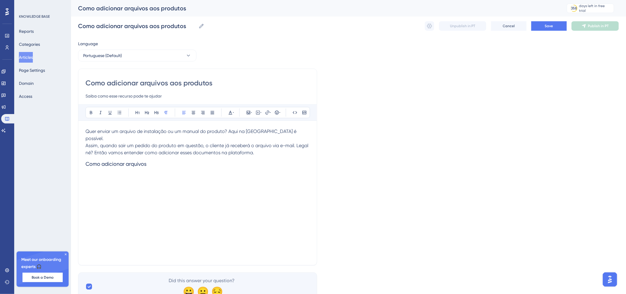
click at [165, 159] on h3 "Como adicionar arquivos" at bounding box center [197, 163] width 224 height 15
click at [161, 180] on span "2) Clique em "Marcas e Fabricantes"" at bounding box center [123, 183] width 77 height 6
drag, startPoint x: 161, startPoint y: 175, endPoint x: 117, endPoint y: 172, distance: 44.2
click at [117, 179] on p "2) Clique em "Marcas e Fabricantes"" at bounding box center [197, 182] width 224 height 7
click at [117, 187] on span "3) Clique em "Marcas"" at bounding box center [108, 190] width 46 height 6
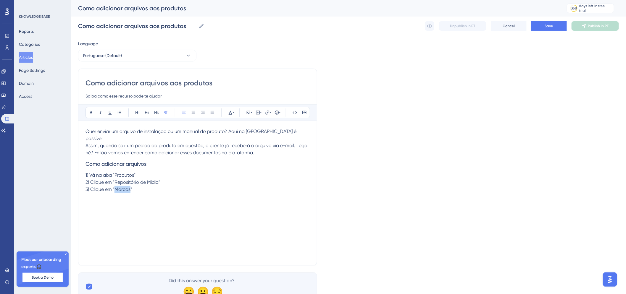
click at [117, 187] on span "3) Clique em "Marcas"" at bounding box center [108, 190] width 46 height 6
click at [188, 189] on div "Quer enviar um arquivo de instalação ou um manual do produto? Aqui na BITFUEL é…" at bounding box center [197, 193] width 224 height 130
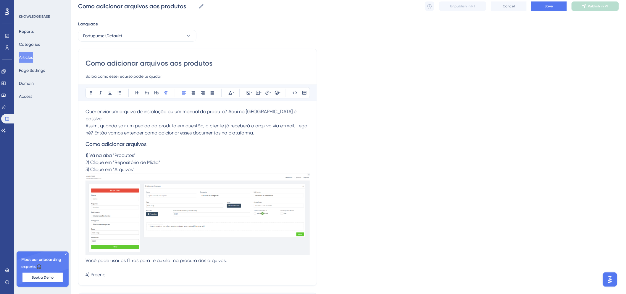
scroll to position [57, 0]
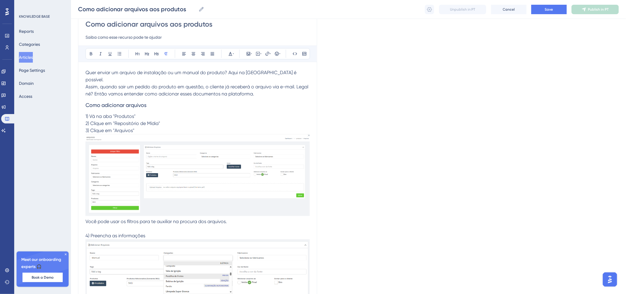
click at [373, 230] on div "Language Portuguese (Default) Como adicionar arquivos aos produtos Saiba como e…" at bounding box center [348, 171] width 541 height 381
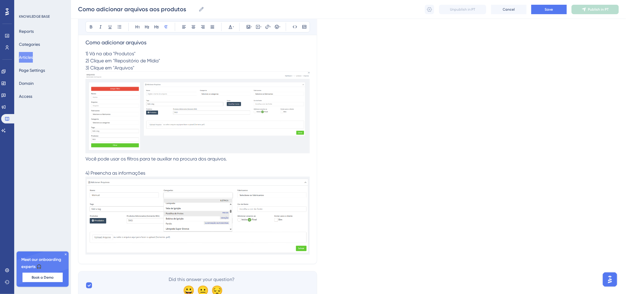
scroll to position [122, 0]
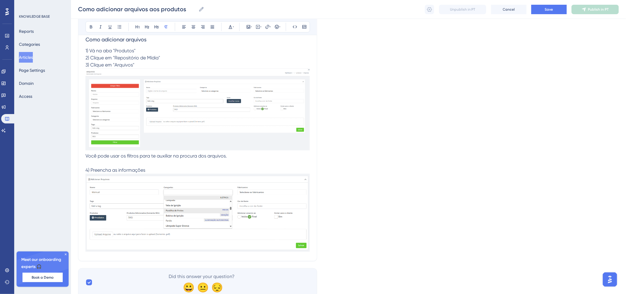
click at [241, 160] on p at bounding box center [197, 163] width 224 height 7
click at [249, 167] on p "4) Preencha as informações" at bounding box center [197, 170] width 224 height 7
click at [311, 215] on div "Como adicionar arquivos aos produtos Saiba como esse recurso pode te ajudar Bol…" at bounding box center [197, 102] width 239 height 317
click at [214, 167] on p "4) Preencha as informações" at bounding box center [197, 170] width 224 height 7
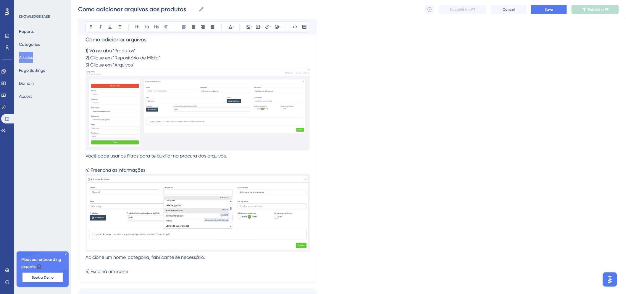
click at [419, 218] on div "Language Portuguese (Default) Como adicionar arquivos aos produtos Saiba como e…" at bounding box center [348, 117] width 541 height 403
click at [144, 240] on p "5) Escolha um ícone" at bounding box center [197, 271] width 224 height 7
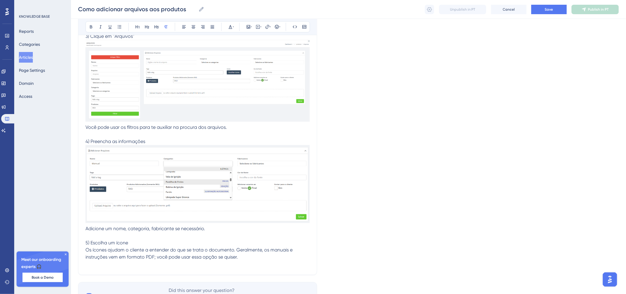
scroll to position [179, 0]
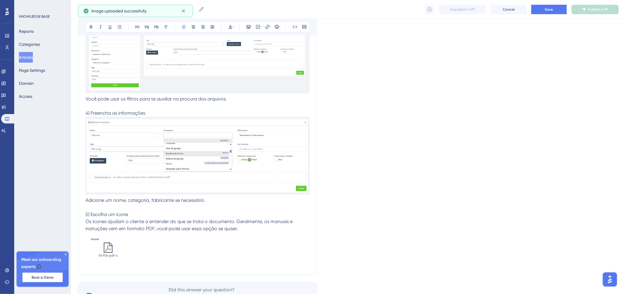
drag, startPoint x: 247, startPoint y: 222, endPoint x: 70, endPoint y: 215, distance: 177.3
click at [71, 215] on div "Performance Users Engagement Widgets Feedback Product Updates Knowledge Base AI…" at bounding box center [348, 70] width 555 height 499
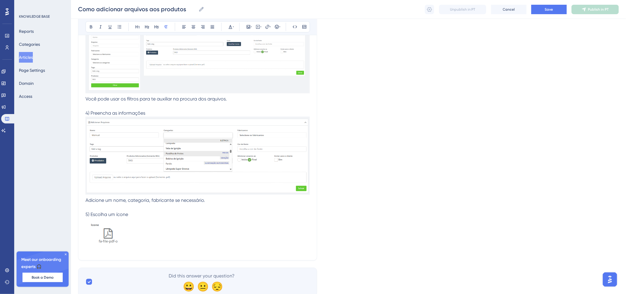
click at [146, 236] on p at bounding box center [197, 235] width 224 height 35
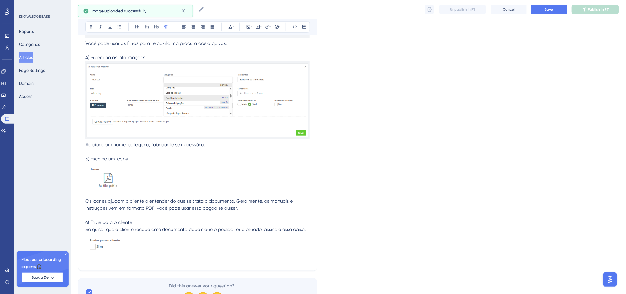
scroll to position [236, 0]
click at [283, 226] on span "Se quiser que o cliente receba esse documento depois que o pedido for efetuado,…" at bounding box center [195, 229] width 220 height 6
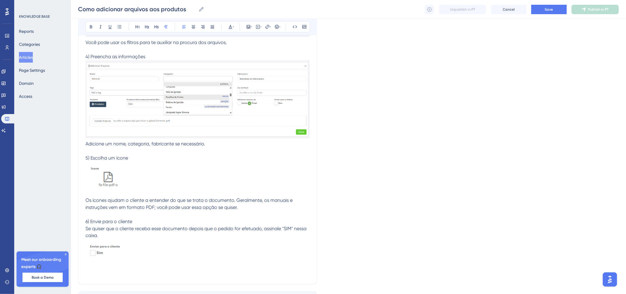
click at [141, 240] on p "Se quiser que o cliente receba esse documento depois que o pedido for efetuado,…" at bounding box center [197, 247] width 224 height 45
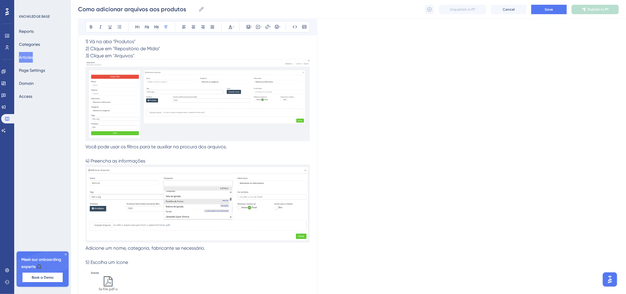
scroll to position [327, 0]
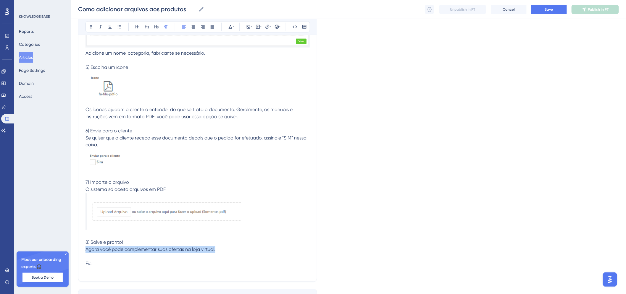
drag, startPoint x: 226, startPoint y: 243, endPoint x: 80, endPoint y: 244, distance: 146.4
click at [80, 240] on div "Como adicionar arquivos aos produtos Saiba como esse recurso pode te ajudar Bol…" at bounding box center [197, 11] width 239 height 543
click at [105, 240] on p "Fic" at bounding box center [197, 264] width 224 height 7
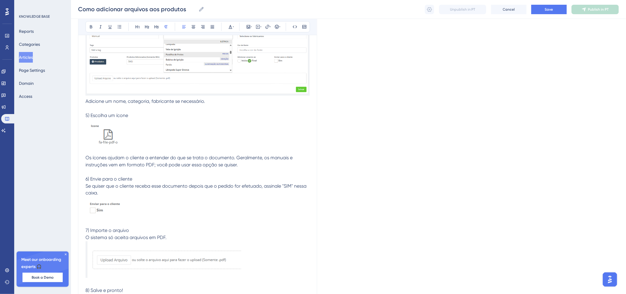
scroll to position [362, 0]
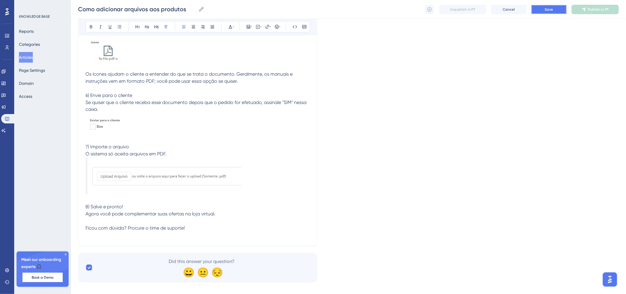
click at [525, 9] on button "Save" at bounding box center [548, 9] width 35 height 9
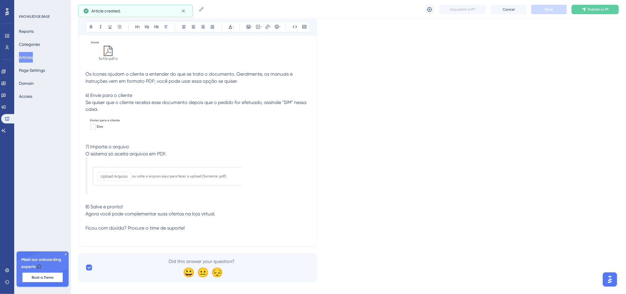
scroll to position [61, 0]
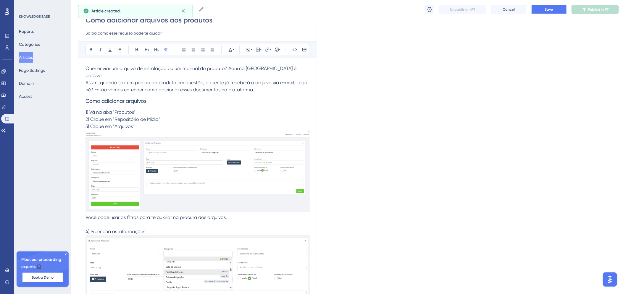
click at [525, 11] on button "Save" at bounding box center [548, 9] width 35 height 9
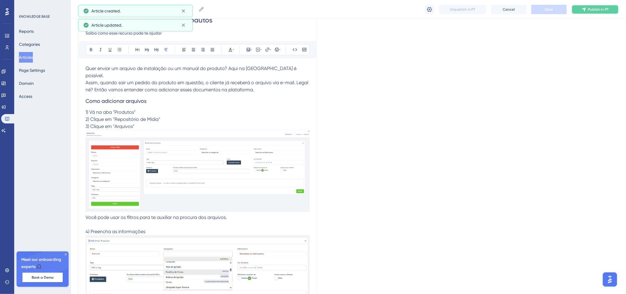
click at [525, 8] on icon at bounding box center [584, 9] width 4 height 4
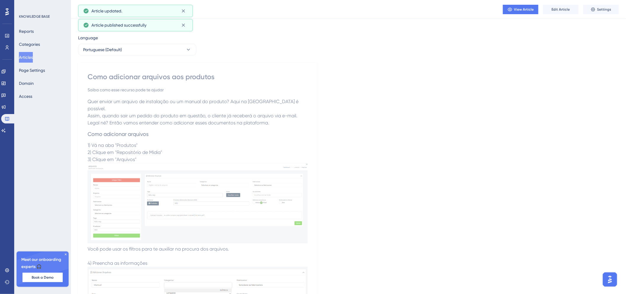
scroll to position [0, 0]
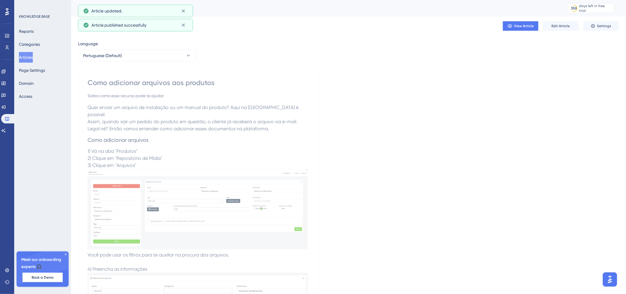
click at [30, 54] on button "Articles" at bounding box center [26, 57] width 14 height 11
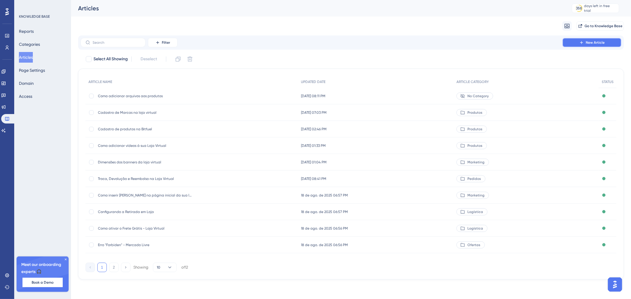
click at [525, 42] on button "New Article" at bounding box center [591, 42] width 59 height 9
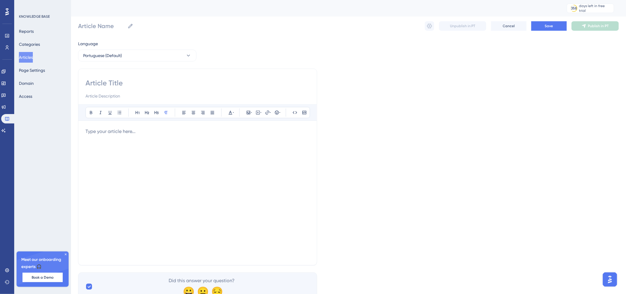
click at [169, 89] on div at bounding box center [197, 88] width 224 height 21
click at [163, 79] on input at bounding box center [197, 82] width 224 height 9
type input "Ficha técnica do Mercado"
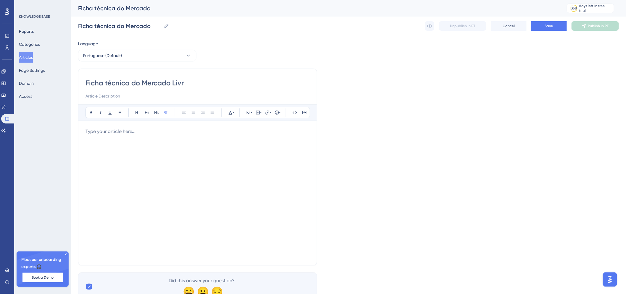
type input "Ficha técnica do Mercado Livre"
click at [140, 83] on input "Ficha técnica do Mercado Livre" at bounding box center [197, 82] width 224 height 9
type input "Ficha técnica do Mercado Livre"
click at [143, 93] on input at bounding box center [197, 96] width 224 height 7
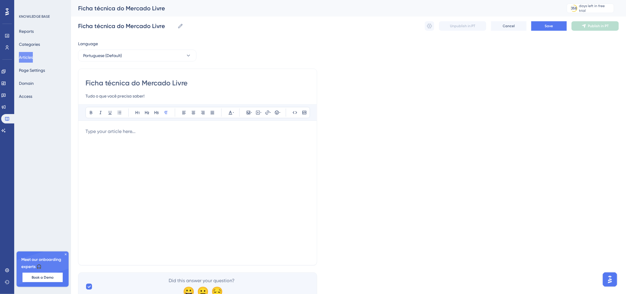
type input "Tudo o que você precisa saber!"
click at [163, 135] on p at bounding box center [197, 131] width 224 height 7
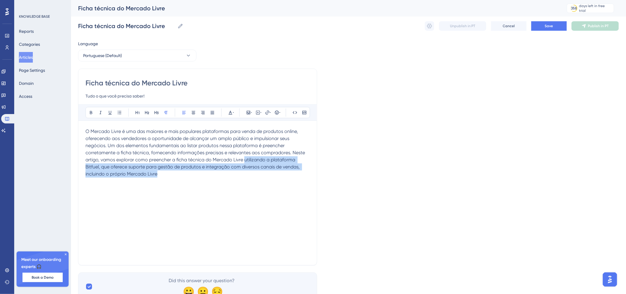
drag, startPoint x: 244, startPoint y: 159, endPoint x: 246, endPoint y: 175, distance: 16.1
click at [246, 175] on p "O Mercado Livre é uma das maiores e mais populares plataformas para venda de pr…" at bounding box center [197, 153] width 224 height 50
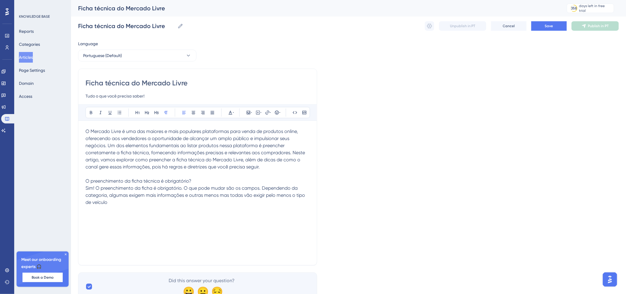
click at [294, 196] on span "Sim! O preenchimento da ficha é obrigatório. O que pode mudar são os campos. De…" at bounding box center [195, 195] width 221 height 20
click at [249, 200] on p "Sim! O preenchimento da ficha é obrigatório. O que pode mudar são os campos. De…" at bounding box center [197, 195] width 224 height 21
drag, startPoint x: 196, startPoint y: 182, endPoint x: 82, endPoint y: 180, distance: 113.9
click at [82, 180] on div "Ficha técnica do Mercado Livre Tudo o que você precisa saber! Bold Italic Under…" at bounding box center [197, 167] width 239 height 197
click at [157, 112] on icon at bounding box center [156, 112] width 5 height 5
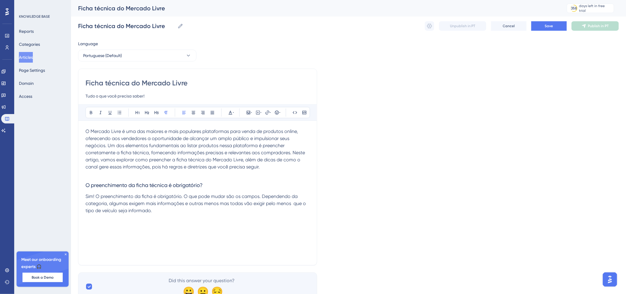
click at [181, 214] on p "Sim! O preenchimento da ficha é obrigatório. O que pode mudar são os campos. De…" at bounding box center [197, 203] width 224 height 21
click at [177, 180] on h3 "O preenchimento da ficha técnica é obrigatório?" at bounding box center [197, 185] width 224 height 15
click at [177, 175] on p at bounding box center [197, 174] width 224 height 7
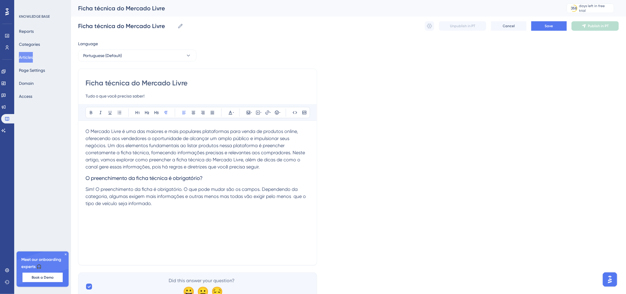
click at [164, 209] on div "O Mercado Livre é uma das maiores e mais populares plataformas para venda de pr…" at bounding box center [197, 193] width 224 height 130
click at [294, 198] on span "Sim! O preenchimento da ficha é obrigatório. O que pode mudar são os campos. De…" at bounding box center [196, 197] width 222 height 20
click at [262, 166] on p "O Mercado Livre é uma das maiores e mais populares plataformas para venda de pr…" at bounding box center [197, 149] width 224 height 43
click at [260, 218] on div "O Mercado Livre é uma das maiores e mais populares plataformas para venda de pr…" at bounding box center [197, 193] width 224 height 130
drag, startPoint x: 176, startPoint y: 219, endPoint x: 41, endPoint y: 217, distance: 135.2
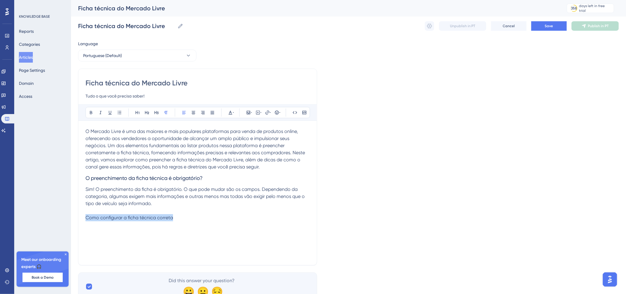
click at [71, 217] on div "Performance Users Engagement Widgets Feedback Product Updates Knowledge Base AI…" at bounding box center [348, 155] width 555 height 311
click at [159, 114] on button at bounding box center [156, 113] width 8 height 8
click at [197, 224] on h3 "Como configurar a ficha técnica correta" at bounding box center [197, 221] width 224 height 15
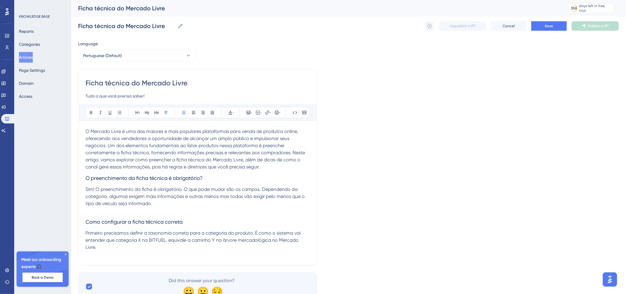
click at [164, 240] on div "O Mercado Livre é uma das maiores e mais populares plataformas para venda de pr…" at bounding box center [197, 193] width 224 height 130
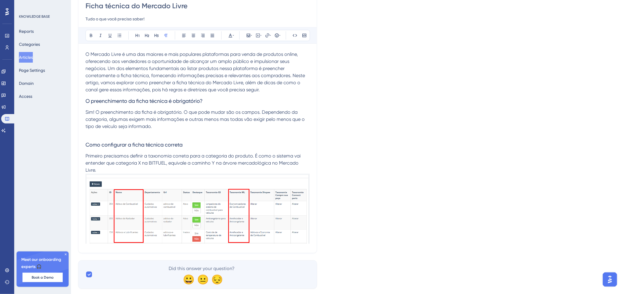
scroll to position [88, 0]
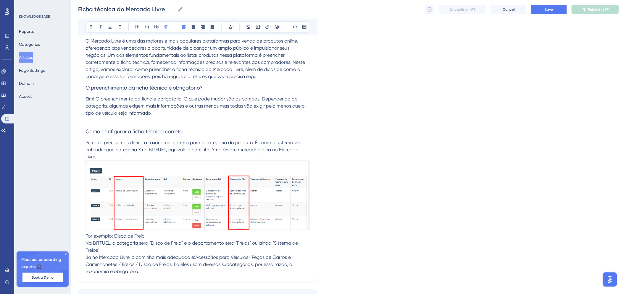
click at [298, 240] on p "Já no Mercado Livre, o caminho mais adequado é:Acessórios para Veículos/ Peças …" at bounding box center [197, 264] width 224 height 21
click at [177, 240] on p "Já no Mercado Livre, o caminho mais adequado é:Acessórios para Veículos/ Peças …" at bounding box center [197, 264] width 224 height 21
click at [196, 240] on span "Já no Mercado Livre, o caminho mais adequado é:Acessórios para Veículos/ Peças …" at bounding box center [192, 265] width 214 height 20
click at [166, 240] on span "Já no Mercado Livre, o caminho mais adequado é: Acessórios para Veículos/ Peças…" at bounding box center [192, 265] width 214 height 20
click at [179, 240] on p "Já no Mercado Livre, o caminho mais adequado é: Acessórios para Veículos/ Peças…" at bounding box center [197, 264] width 224 height 21
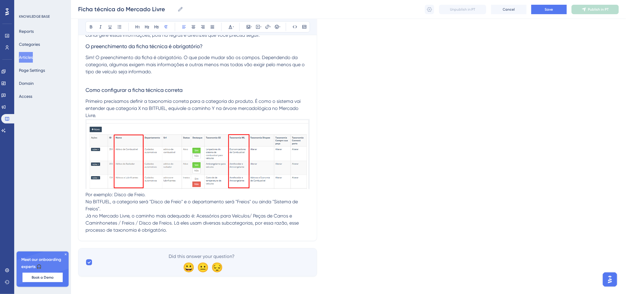
scroll to position [131, 0]
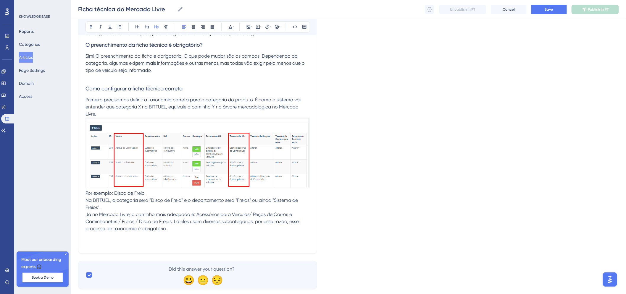
click at [185, 88] on h3 "Como configurar a ficha técnica correta" at bounding box center [197, 88] width 224 height 15
click at [152, 240] on p at bounding box center [197, 243] width 224 height 7
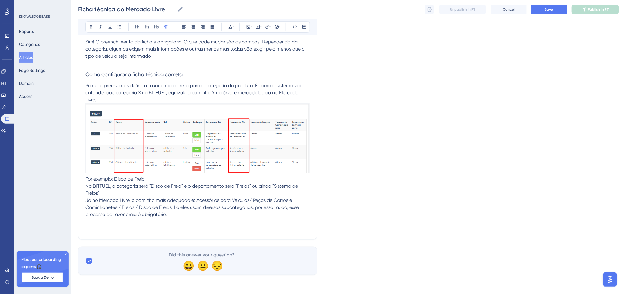
click at [148, 73] on span "Como configurar a ficha técnica correta" at bounding box center [133, 74] width 97 height 6
drag, startPoint x: 184, startPoint y: 74, endPoint x: 87, endPoint y: 76, distance: 97.0
click at [87, 76] on h3 "Como configurar a ficha técnica correta" at bounding box center [197, 74] width 224 height 15
drag, startPoint x: 164, startPoint y: 75, endPoint x: 82, endPoint y: 75, distance: 82.2
click at [82, 75] on div "Ficha técnica do Mercado Livre Tudo o que você precisa saber! Bold Italic Under…" at bounding box center [197, 80] width 239 height 319
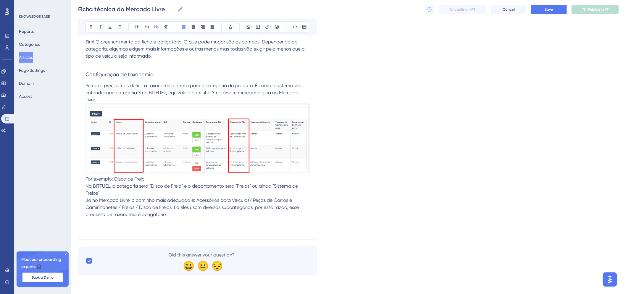
click at [163, 227] on p at bounding box center [197, 228] width 224 height 7
drag, startPoint x: 175, startPoint y: 230, endPoint x: 38, endPoint y: 229, distance: 137.6
click at [71, 229] on div "Performance Users Engagement Widgets Feedback Product Updates Knowledge Base AI…" at bounding box center [348, 70] width 555 height 430
click at [133, 228] on span "Como adicionar a ficha técnica correta" at bounding box center [128, 229] width 86 height 6
drag, startPoint x: 156, startPoint y: 229, endPoint x: 183, endPoint y: 228, distance: 27.2
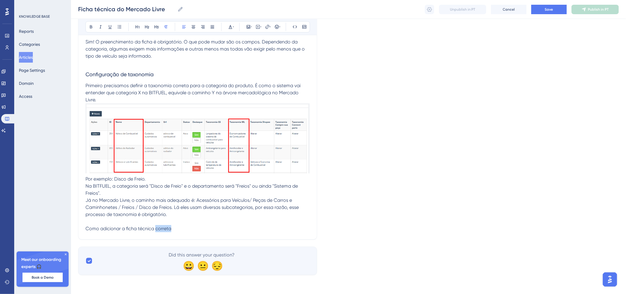
click at [183, 228] on p "Como adicionar a ficha técnica correta" at bounding box center [197, 228] width 224 height 7
drag, startPoint x: 183, startPoint y: 228, endPoint x: 69, endPoint y: 217, distance: 114.7
click at [71, 217] on div "Performance Users Engagement Widgets Feedback Product Updates Knowledge Base AI…" at bounding box center [348, 70] width 555 height 430
click at [89, 230] on span "Como adicionar a ficha técnica no produto" at bounding box center [132, 229] width 94 height 6
drag, startPoint x: 86, startPoint y: 230, endPoint x: 191, endPoint y: 229, distance: 104.7
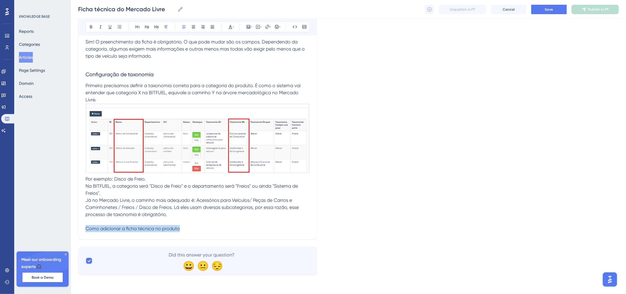
click at [191, 229] on p "Como adicionar a ficha técnica no produto" at bounding box center [197, 228] width 224 height 7
click at [158, 28] on icon at bounding box center [156, 27] width 5 height 5
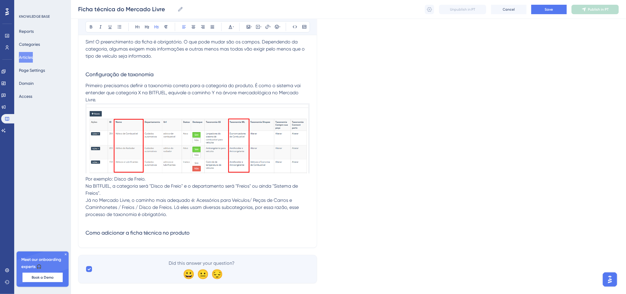
click at [211, 232] on h3 "Como adicionar a ficha técnica no produto" at bounding box center [197, 232] width 224 height 15
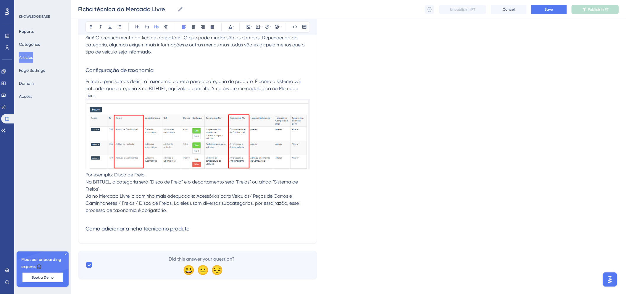
scroll to position [153, 0]
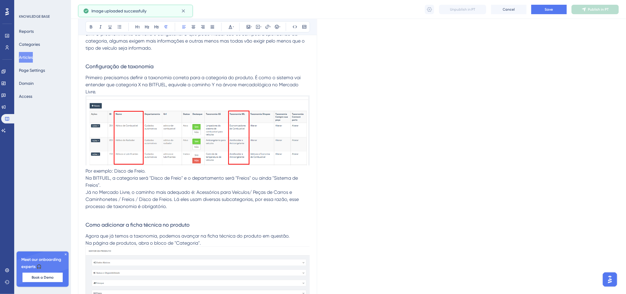
click at [219, 240] on p "Na página de produtos, abra o bloco de "Categoria"." at bounding box center [197, 243] width 224 height 7
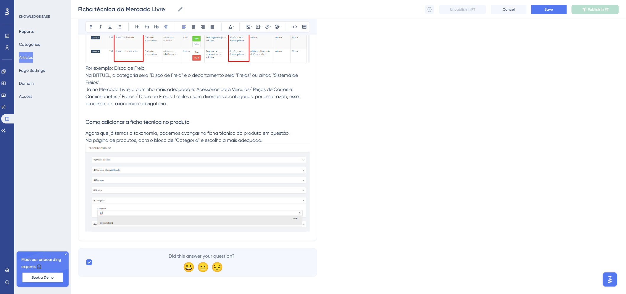
scroll to position [258, 0]
click at [312, 212] on div "Ficha técnica do Mercado Livre Tudo o que você precisa saber! Bold Italic Under…" at bounding box center [197, 24] width 239 height 431
click at [279, 136] on p "Na página de produtos, abra o bloco de "Categoria" e escolha a mais adequada." at bounding box center [197, 138] width 224 height 7
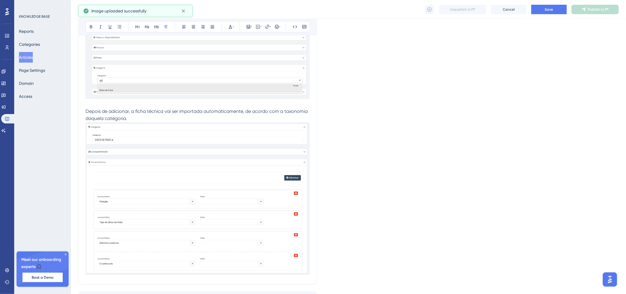
scroll to position [422, 0]
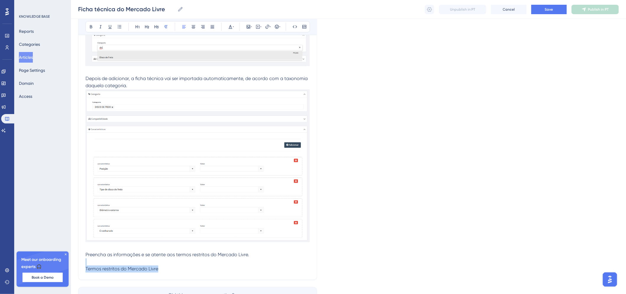
drag, startPoint x: 158, startPoint y: 270, endPoint x: 58, endPoint y: 262, distance: 100.6
click at [161, 240] on p "Termos restritos do Mercado Livre" at bounding box center [197, 269] width 224 height 7
drag, startPoint x: 161, startPoint y: 270, endPoint x: 85, endPoint y: 267, distance: 76.7
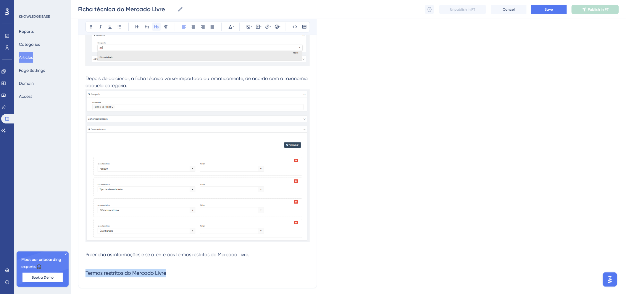
click at [157, 25] on icon at bounding box center [156, 27] width 5 height 5
click at [159, 240] on p at bounding box center [197, 262] width 224 height 7
click at [160, 240] on span "Preencha as informações e se atente aos termos restritos do Mercado Livre." at bounding box center [167, 255] width 164 height 6
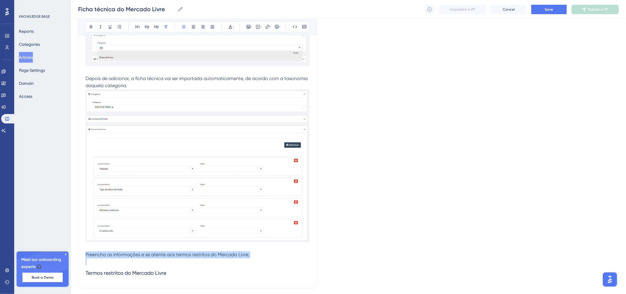
click at [160, 240] on span "Preencha as informações e se atente aos termos restritos do Mercado Livre." at bounding box center [167, 255] width 164 height 6
click at [160, 240] on span "Agora você já pode preencher as informações." at bounding box center [136, 255] width 102 height 6
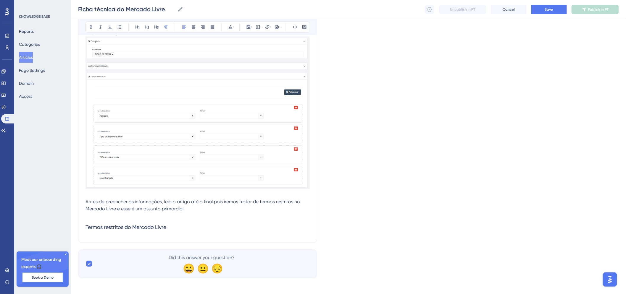
scroll to position [478, 0]
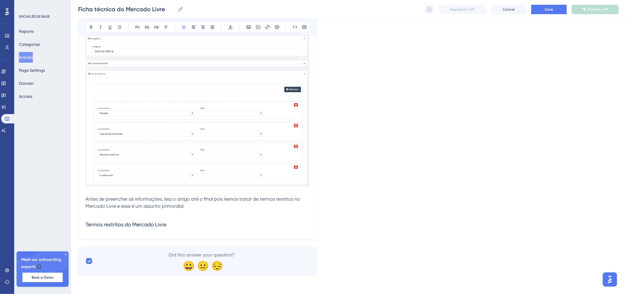
click at [180, 223] on h3 "Termos restritos do Mercado Livre" at bounding box center [197, 224] width 224 height 15
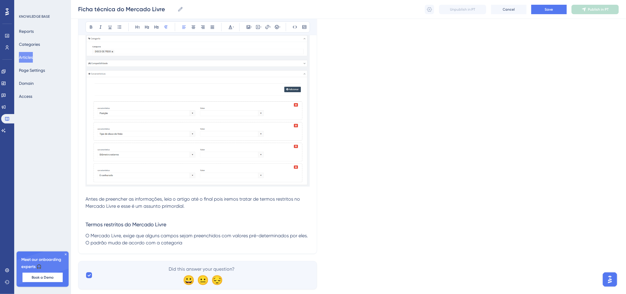
click at [286, 240] on p "O Mercado Livre, exige que alguns campos sejam preenchidos com valores pré-dete…" at bounding box center [197, 240] width 224 height 14
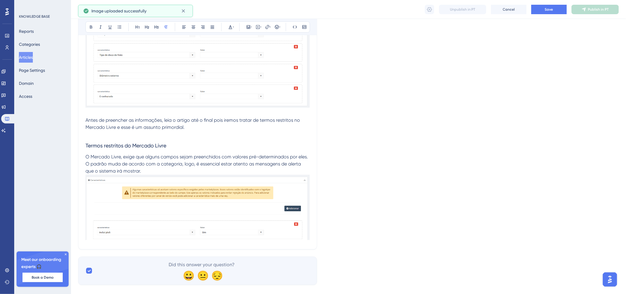
scroll to position [567, 0]
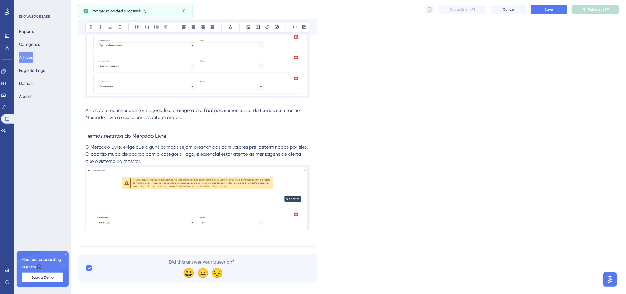
click at [277, 206] on img at bounding box center [197, 197] width 224 height 65
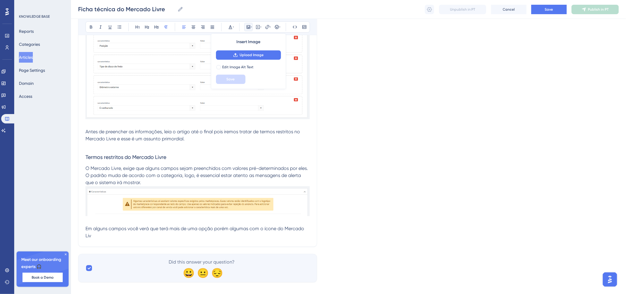
scroll to position [552, 0]
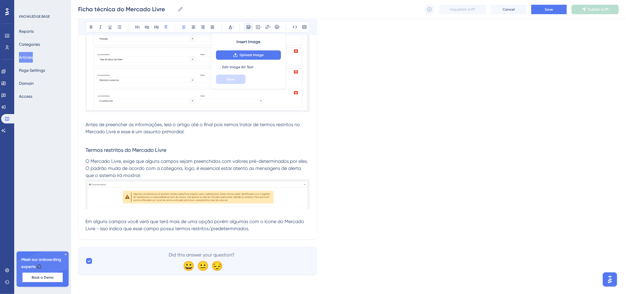
click at [218, 229] on span "Em alguns campos você verá que terá mais de uma opção porém algumas com o ícone…" at bounding box center [195, 225] width 220 height 13
click at [275, 230] on p "Em alguns campos você verá que terá mais de uma opção porém algumas com o ícone…" at bounding box center [197, 225] width 224 height 14
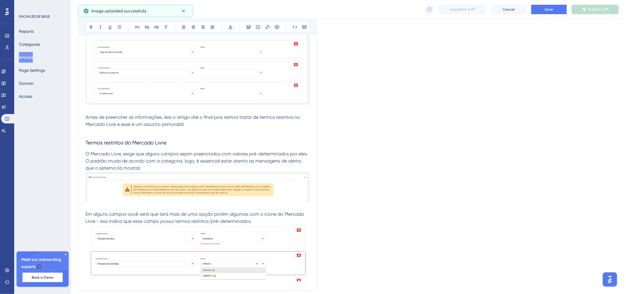
scroll to position [567, 0]
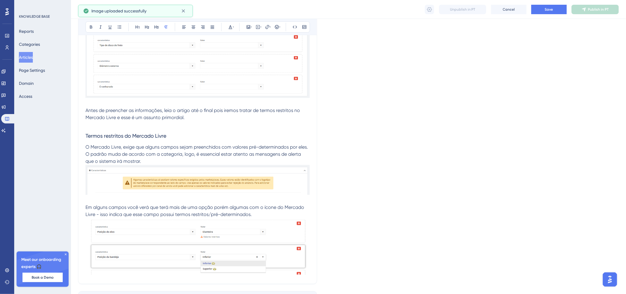
click at [259, 214] on p "Em alguns campos você verá que terá mais de uma opção porém algumas com o ícone…" at bounding box center [197, 211] width 224 height 14
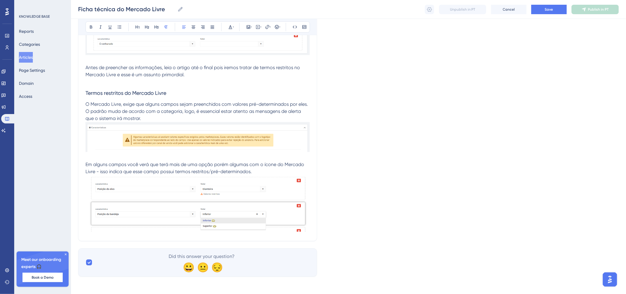
scroll to position [611, 0]
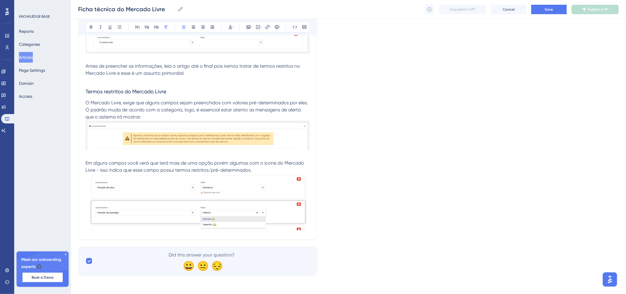
click at [309, 223] on img at bounding box center [197, 202] width 224 height 57
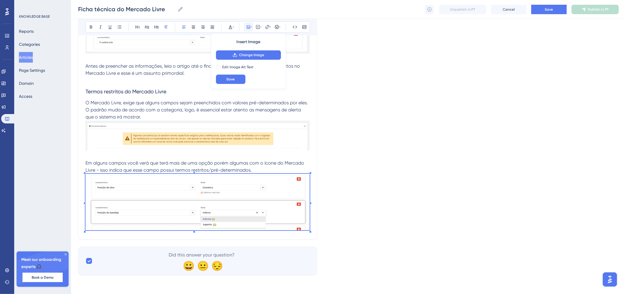
click at [281, 175] on img at bounding box center [197, 202] width 224 height 57
click at [280, 171] on p "Em alguns campos você verá que terá mais de uma opção porém algumas com o ícone…" at bounding box center [197, 167] width 224 height 14
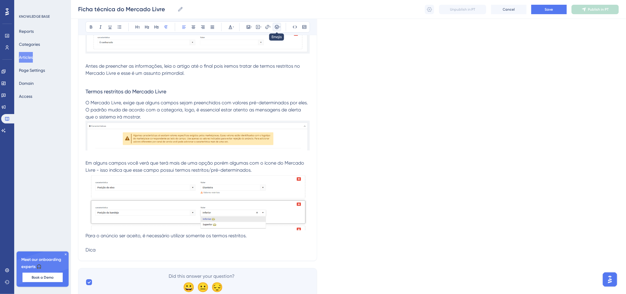
click at [279, 23] on button at bounding box center [277, 27] width 8 height 8
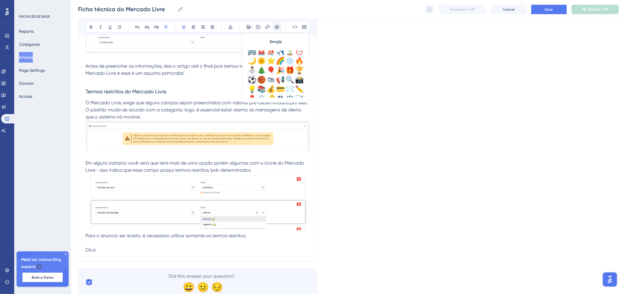
scroll to position [164, 0]
click at [252, 87] on div "💡" at bounding box center [251, 89] width 9 height 9
click at [102, 240] on p "💡Dica" at bounding box center [197, 250] width 224 height 7
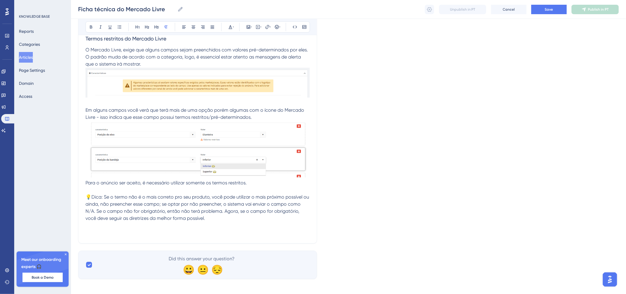
scroll to position [668, 0]
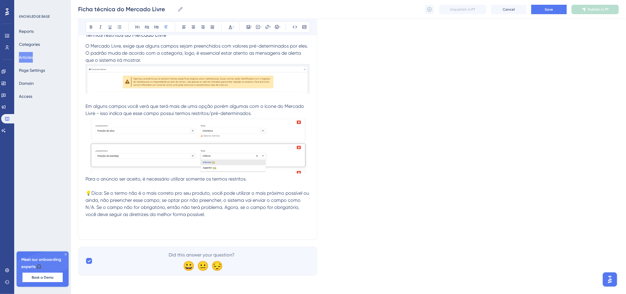
click at [293, 153] on img at bounding box center [197, 145] width 224 height 57
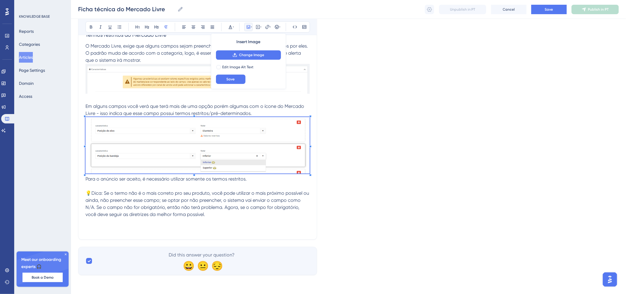
click at [177, 232] on p at bounding box center [197, 228] width 224 height 7
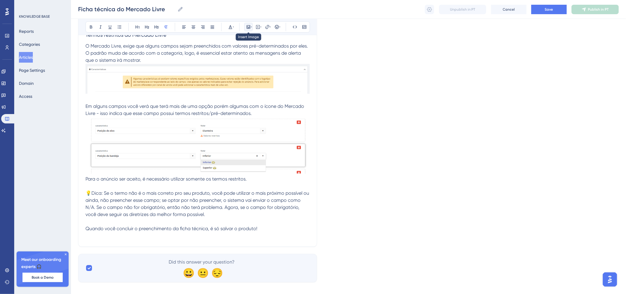
click at [252, 26] on icon at bounding box center [251, 27] width 1 height 5
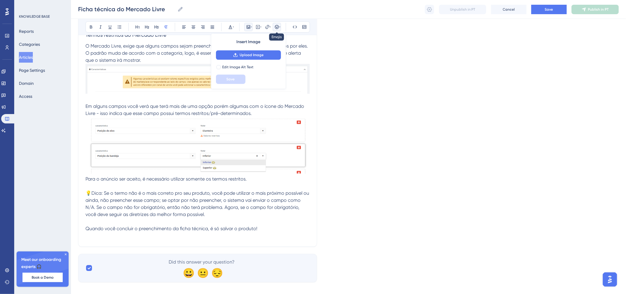
click at [275, 25] on icon at bounding box center [277, 27] width 5 height 5
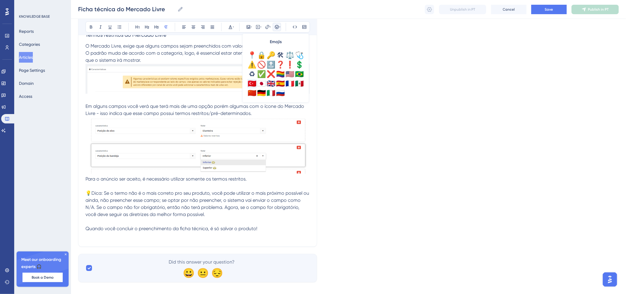
scroll to position [208, 0]
click at [253, 64] on div "⚠️" at bounding box center [251, 64] width 9 height 9
click at [269, 229] on p "Quando você concluir o preenchimento da ficha técnica, é só salvar o produto!" at bounding box center [197, 228] width 224 height 7
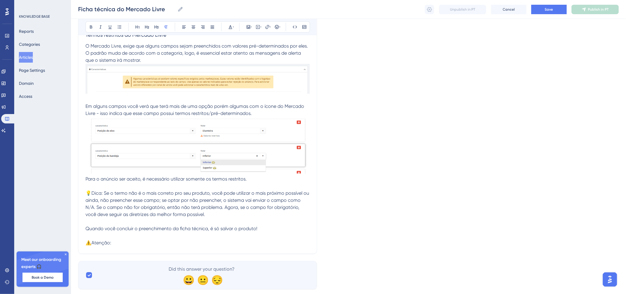
scroll to position [682, 0]
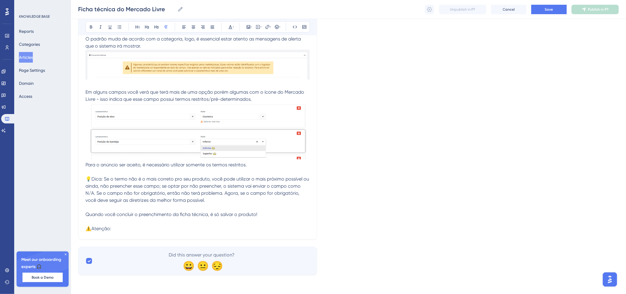
click at [174, 221] on p at bounding box center [197, 221] width 224 height 7
click at [149, 229] on p "⚠️Atenção:" at bounding box center [197, 228] width 224 height 7
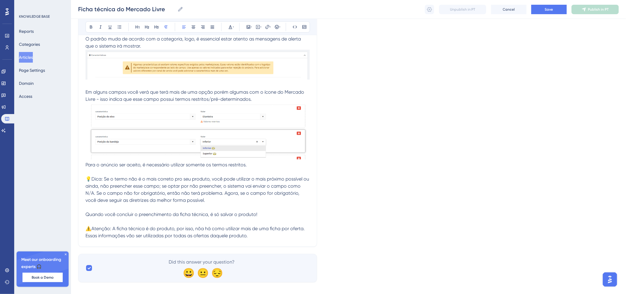
click at [201, 230] on span "⚠️Atenção: A ficha técnica é do produto, por isso, nõa há como utilizar mais de…" at bounding box center [195, 232] width 220 height 13
click at [256, 237] on p "⚠️Atenção: A ficha técnica é do produto, por isso, não há como utilizar mais de…" at bounding box center [197, 232] width 224 height 14
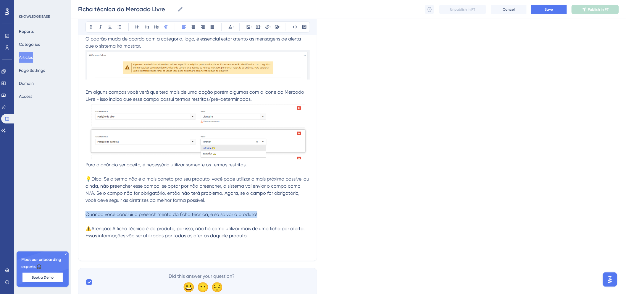
drag, startPoint x: 271, startPoint y: 214, endPoint x: 81, endPoint y: 217, distance: 190.0
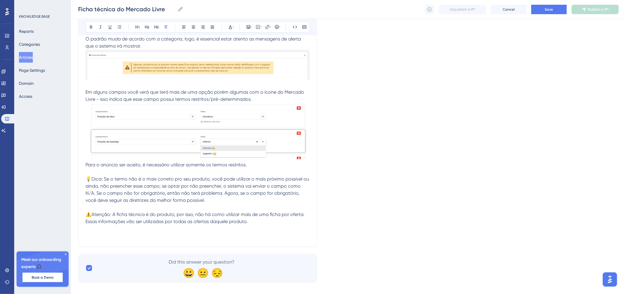
click at [256, 226] on p at bounding box center [197, 228] width 224 height 7
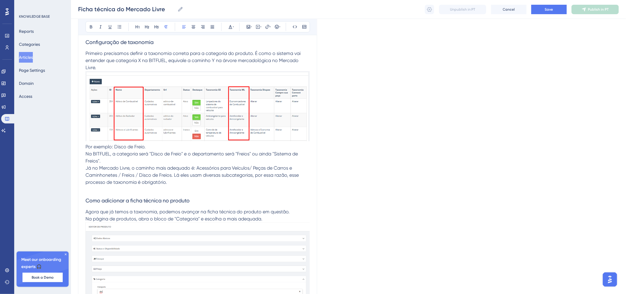
scroll to position [0, 0]
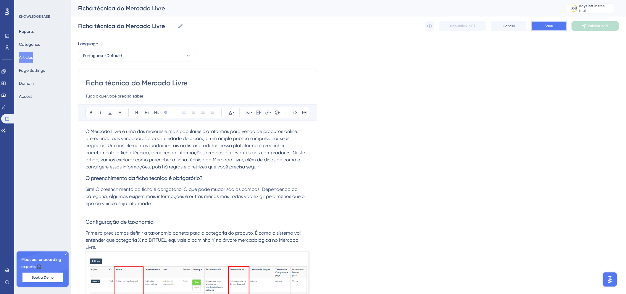
click at [525, 30] on button "Save" at bounding box center [548, 25] width 35 height 9
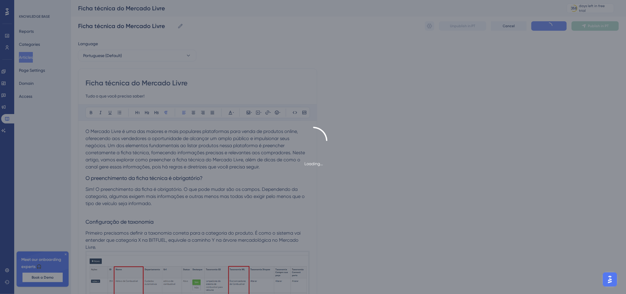
scroll to position [330, 0]
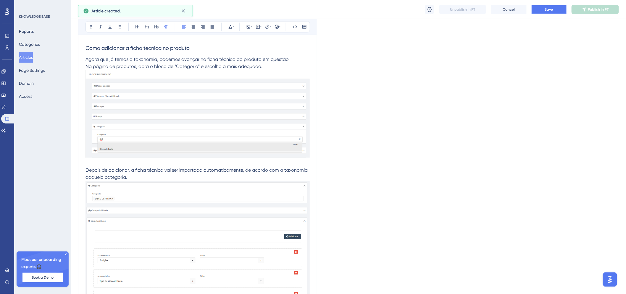
click at [525, 5] on button "Save" at bounding box center [548, 9] width 35 height 9
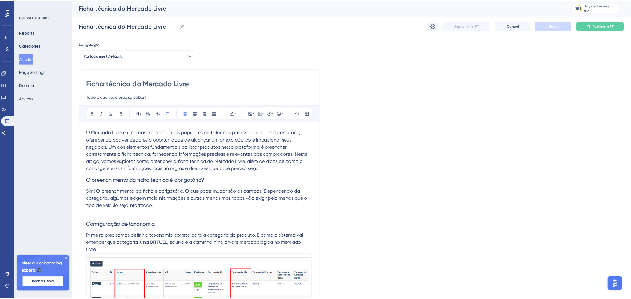
scroll to position [0, 0]
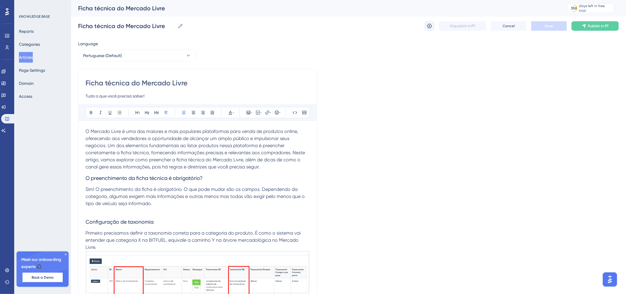
click at [432, 24] on icon at bounding box center [430, 26] width 6 height 6
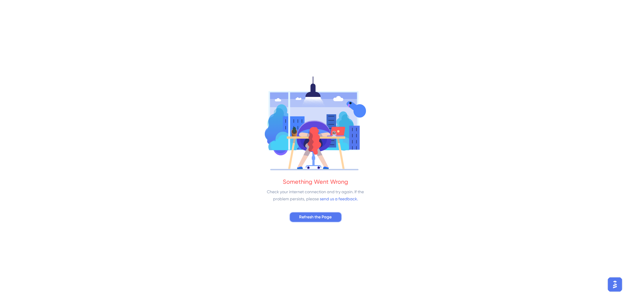
click at [325, 220] on span "Refresh the Page" at bounding box center [315, 217] width 33 height 7
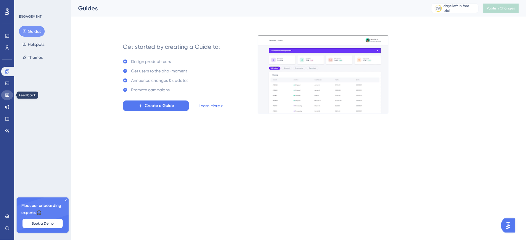
click at [5, 93] on icon at bounding box center [7, 95] width 5 height 5
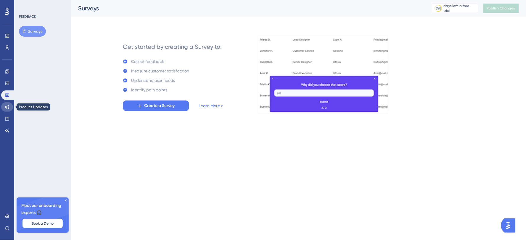
click at [8, 105] on icon at bounding box center [7, 107] width 5 height 5
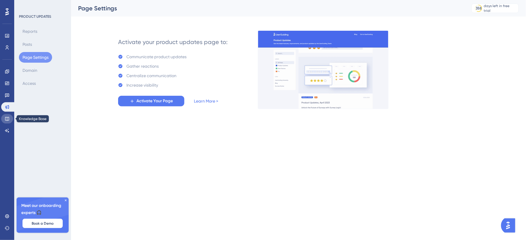
click at [10, 114] on link at bounding box center [7, 118] width 12 height 9
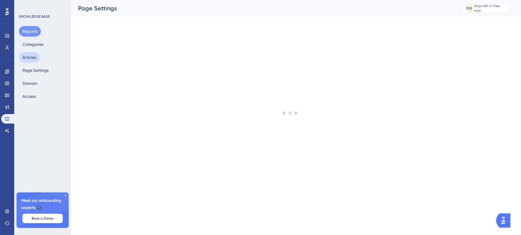
click at [36, 61] on button "Articles" at bounding box center [29, 57] width 21 height 11
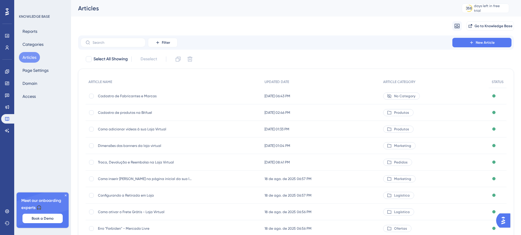
click at [148, 97] on span "Cadastro de Fabricantes e Marcas" at bounding box center [145, 96] width 95 height 5
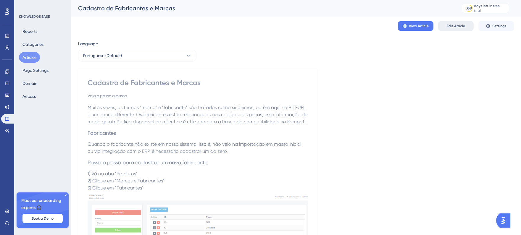
click at [456, 27] on span "Edit Article" at bounding box center [456, 26] width 18 height 5
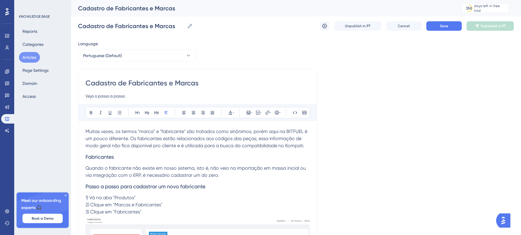
click at [170, 78] on input "Cadastro de Fabricantes e Marcas" at bounding box center [197, 82] width 224 height 9
drag, startPoint x: 170, startPoint y: 79, endPoint x: 205, endPoint y: 78, distance: 34.9
click at [205, 78] on input "Cadastro de Fabricantes e Marcas" at bounding box center [197, 82] width 224 height 9
type input "Cadastro de Fabricantes"
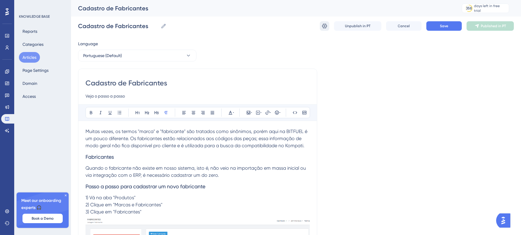
type input "Cadastro de Fabricantes"
click at [325, 28] on icon at bounding box center [324, 26] width 5 height 5
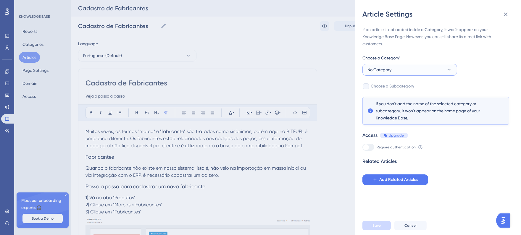
click at [424, 66] on button "No Category" at bounding box center [409, 70] width 95 height 12
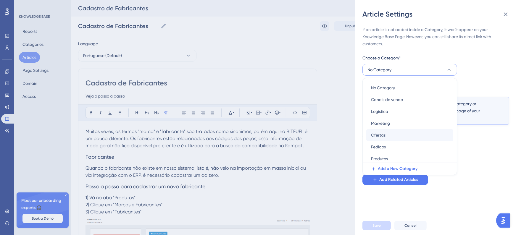
scroll to position [2, 0]
click at [409, 157] on div "Produtos Produtos" at bounding box center [410, 157] width 78 height 12
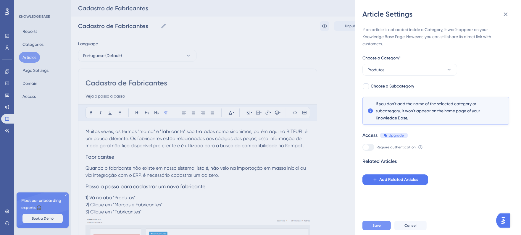
click at [380, 230] on button "Save" at bounding box center [376, 225] width 28 height 9
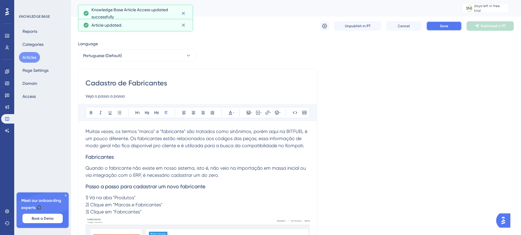
click at [450, 30] on button "Save" at bounding box center [443, 25] width 35 height 9
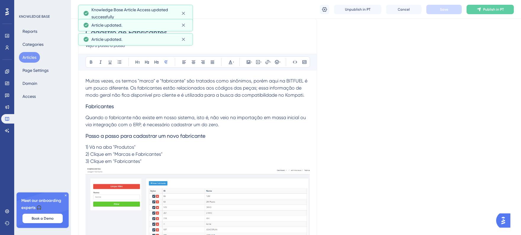
scroll to position [0, 0]
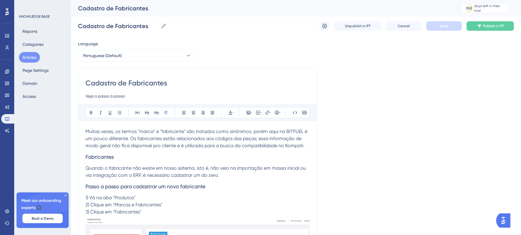
click at [162, 80] on input "Cadastro de Fabricantes" at bounding box center [197, 82] width 224 height 9
click at [487, 24] on span "Publish in PT" at bounding box center [493, 26] width 21 height 5
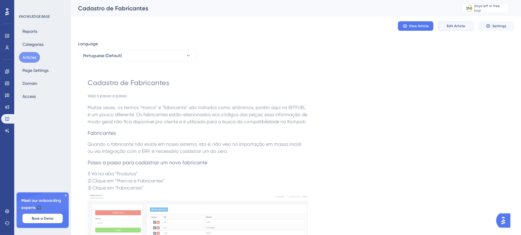
click at [445, 27] on button "Edit Article" at bounding box center [455, 25] width 35 height 9
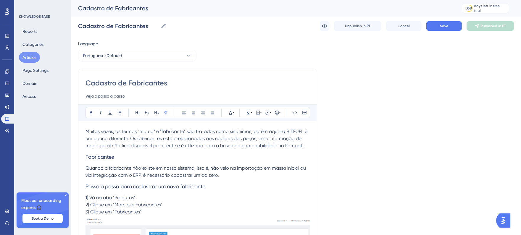
click at [194, 84] on input "Cadastro de Fabricantes" at bounding box center [197, 82] width 224 height 9
type input "Cadastro de Fabricantes na loja"
type input "Cadastro de Fabricantes na loja virtual"
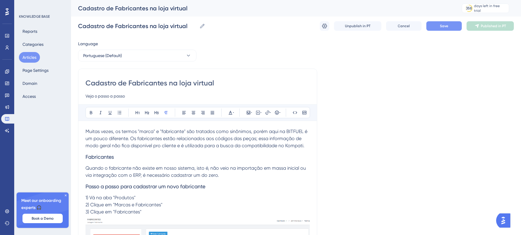
type input "Cadastro de Fabricantes na loja virtual"
click at [462, 26] on button "Save" at bounding box center [443, 25] width 35 height 9
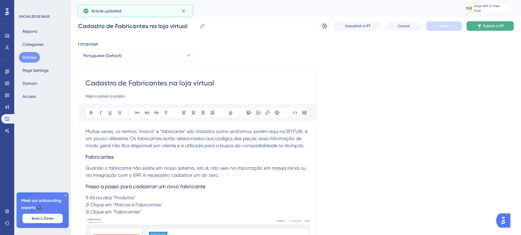
click at [485, 24] on span "Publish in PT" at bounding box center [493, 26] width 21 height 5
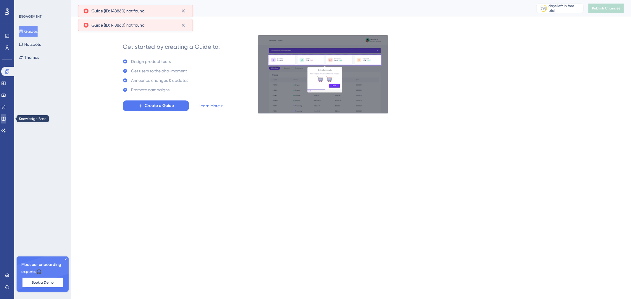
click at [6, 118] on icon at bounding box center [3, 119] width 5 height 5
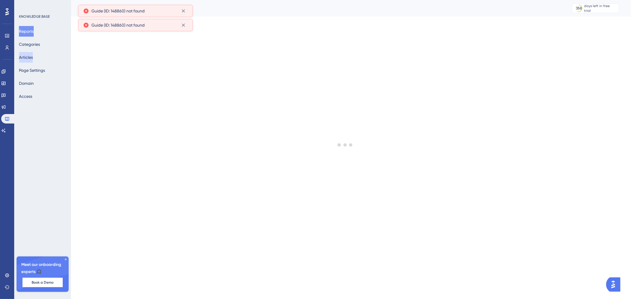
click at [33, 57] on button "Articles" at bounding box center [26, 57] width 14 height 11
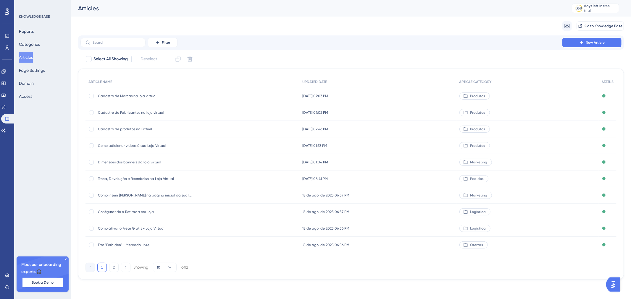
click at [147, 97] on span "Cadastro de Marcas na loja virtual" at bounding box center [145, 96] width 95 height 5
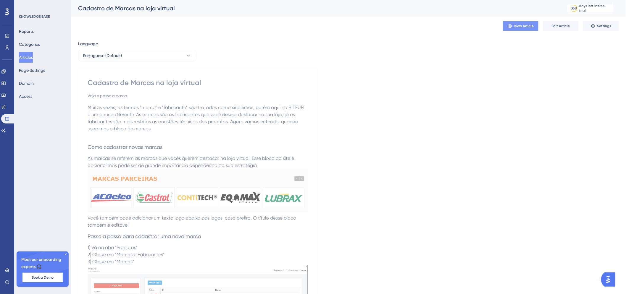
click at [510, 24] on icon at bounding box center [510, 26] width 5 height 5
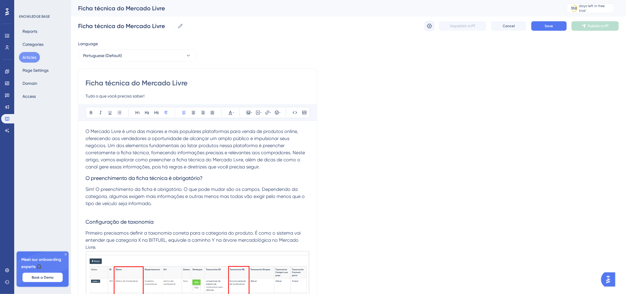
drag, startPoint x: 433, startPoint y: 29, endPoint x: 457, endPoint y: 39, distance: 26.5
click at [431, 27] on icon at bounding box center [430, 26] width 6 height 6
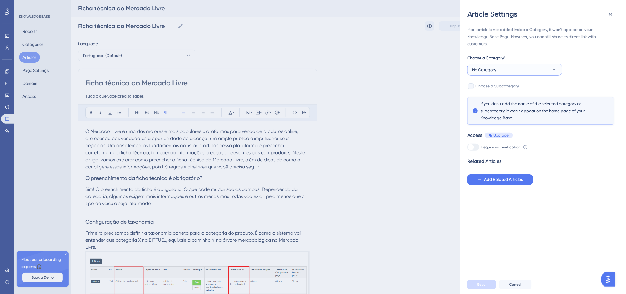
click at [488, 68] on span "No Category" at bounding box center [484, 69] width 24 height 7
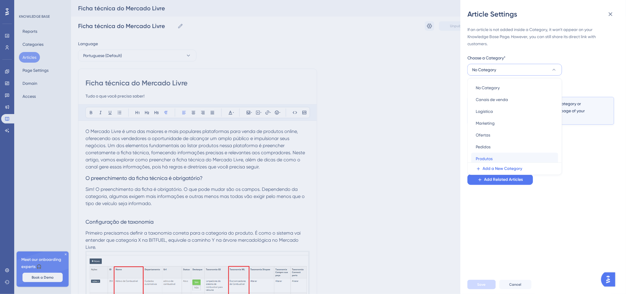
click at [501, 158] on div "Produtos Produtos" at bounding box center [515, 159] width 78 height 12
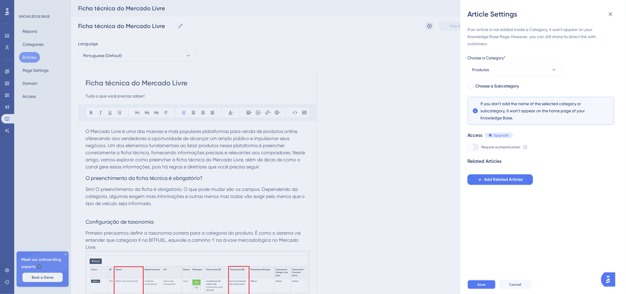
click at [482, 287] on span "Save" at bounding box center [481, 285] width 8 height 5
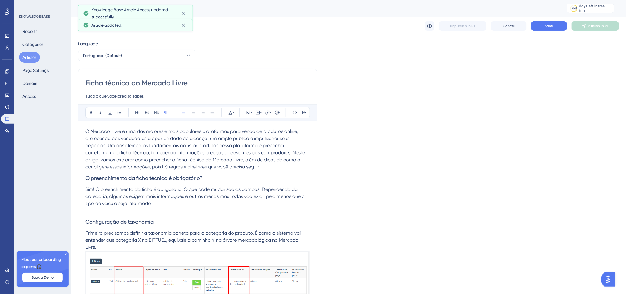
click at [154, 96] on input "Tudo o que você precisa saber!" at bounding box center [197, 96] width 224 height 7
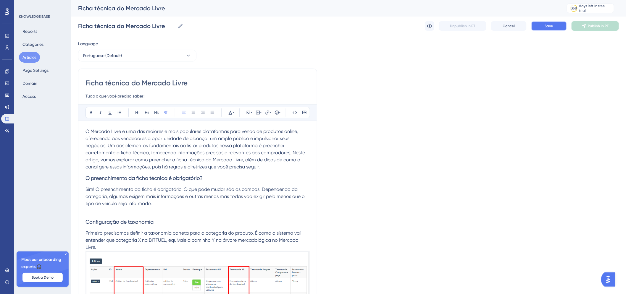
click at [564, 27] on button "Save" at bounding box center [548, 25] width 35 height 9
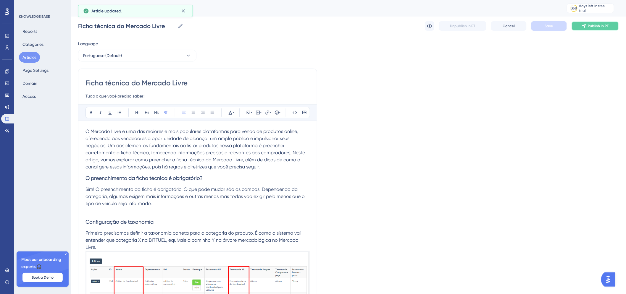
click at [603, 28] on span "Publish in PT" at bounding box center [598, 26] width 21 height 5
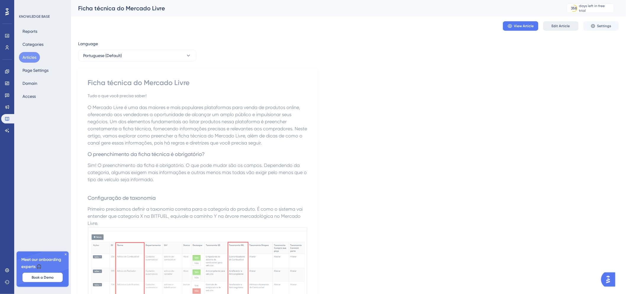
click at [561, 28] on span "Edit Article" at bounding box center [561, 26] width 18 height 5
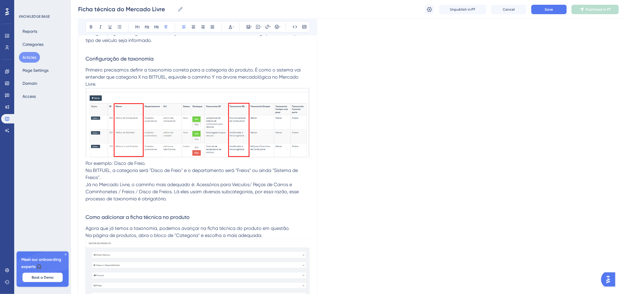
scroll to position [134, 0]
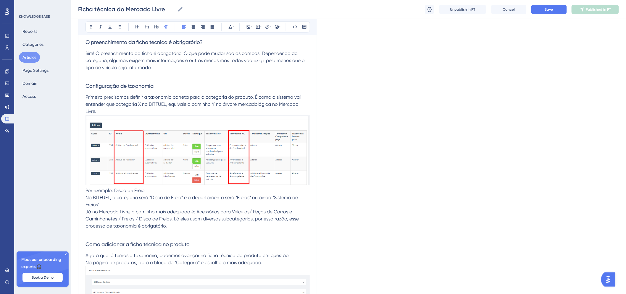
click at [210, 223] on p "Já no Mercado Livre, o caminho mais adequado é: Acessórios para Veículos/ Peças…" at bounding box center [197, 219] width 224 height 21
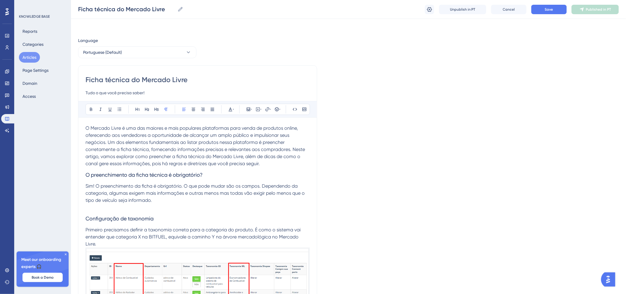
scroll to position [0, 0]
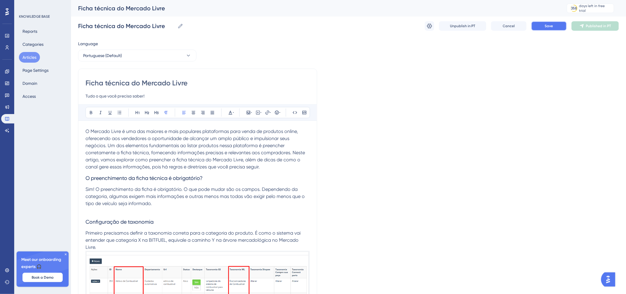
click at [547, 27] on span "Save" at bounding box center [549, 26] width 8 height 5
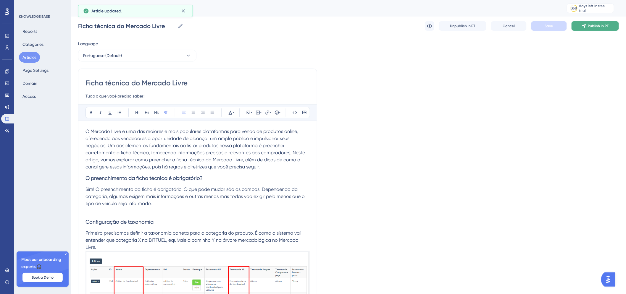
click at [596, 30] on button "Publish in PT" at bounding box center [595, 25] width 47 height 9
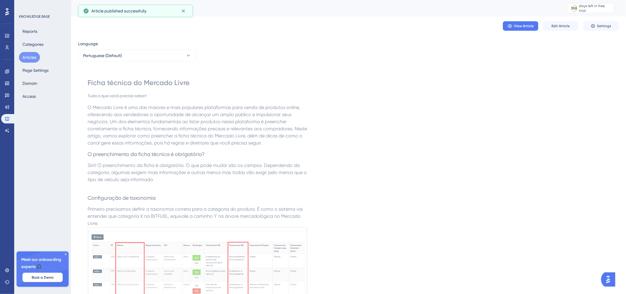
click at [34, 59] on button "Articles" at bounding box center [29, 57] width 21 height 11
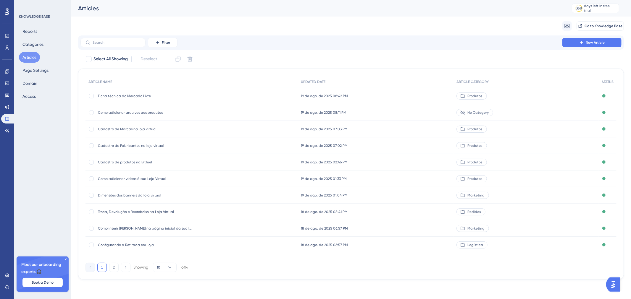
click at [437, 114] on div "19 de ago. de 2025 08:11 PM 19 de ago. de 2025 08:11 PM" at bounding box center [376, 112] width 156 height 17
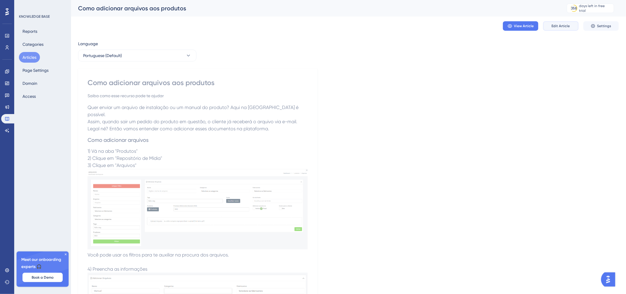
click at [556, 24] on span "Edit Article" at bounding box center [561, 26] width 18 height 5
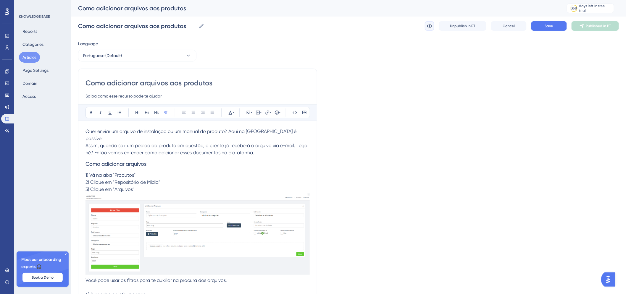
click at [433, 26] on button at bounding box center [429, 25] width 9 height 9
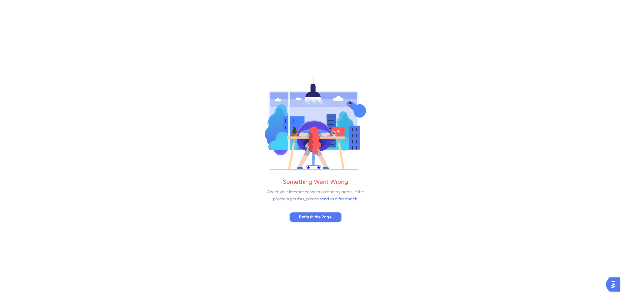
click at [311, 219] on span "Refresh the Page" at bounding box center [315, 217] width 33 height 7
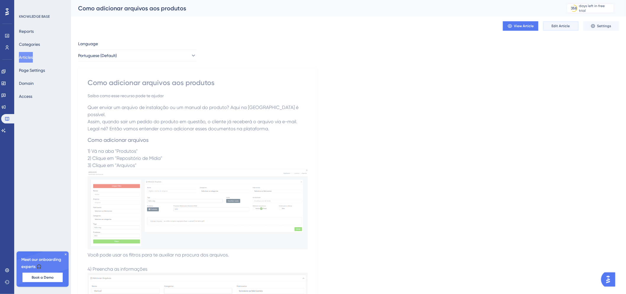
click at [559, 28] on span "Edit Article" at bounding box center [561, 26] width 18 height 5
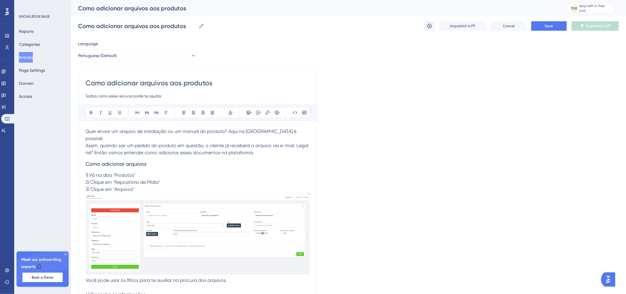
click at [430, 30] on button at bounding box center [429, 25] width 9 height 9
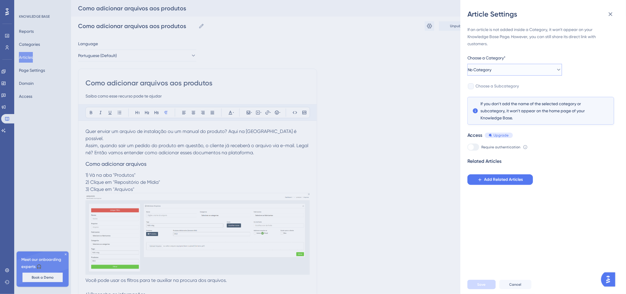
click at [492, 67] on span "No Category" at bounding box center [480, 69] width 24 height 7
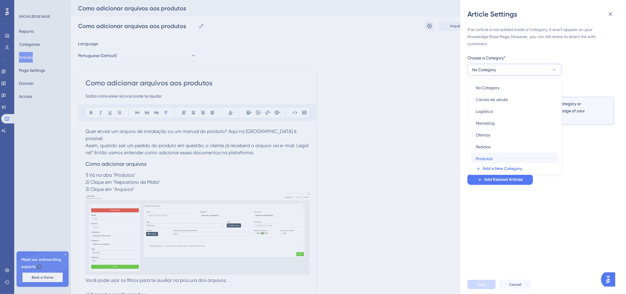
click at [490, 155] on div "Produtos Produtos" at bounding box center [515, 159] width 78 height 12
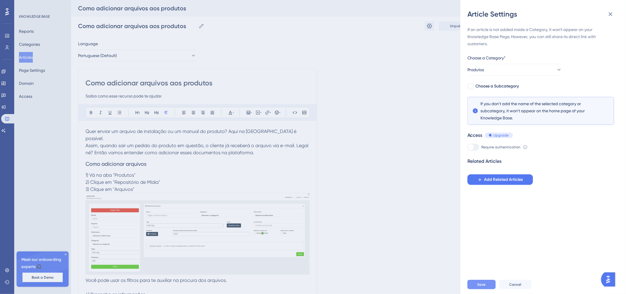
click at [481, 286] on button "Save" at bounding box center [481, 284] width 28 height 9
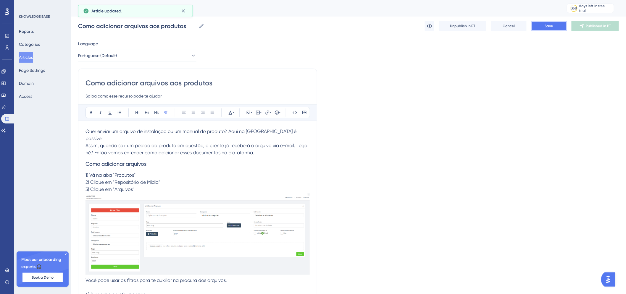
click at [553, 27] on span "Save" at bounding box center [549, 26] width 8 height 5
click at [584, 28] on icon at bounding box center [584, 26] width 5 height 5
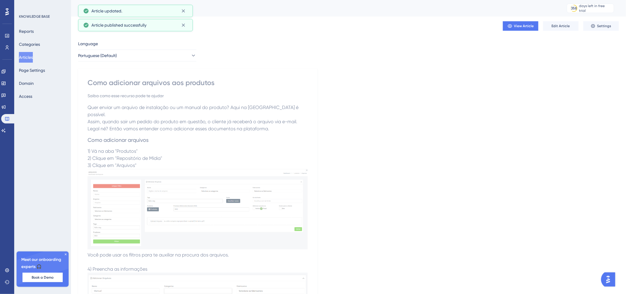
click at [33, 57] on button "Articles" at bounding box center [26, 57] width 14 height 11
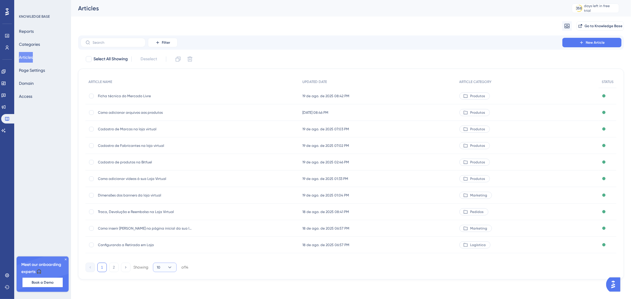
click at [175, 266] on button "10" at bounding box center [165, 267] width 24 height 9
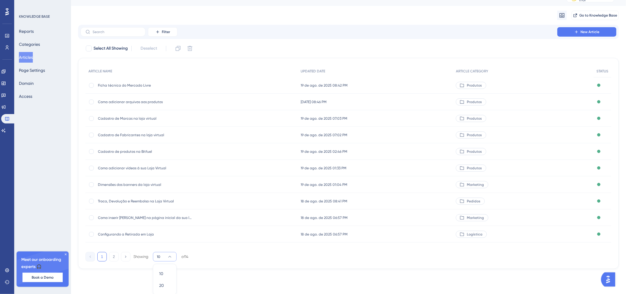
scroll to position [12, 0]
click at [205, 276] on div "Performance Users Engagement Widgets Feedback Product Updates Knowledge Base AI…" at bounding box center [348, 132] width 555 height 289
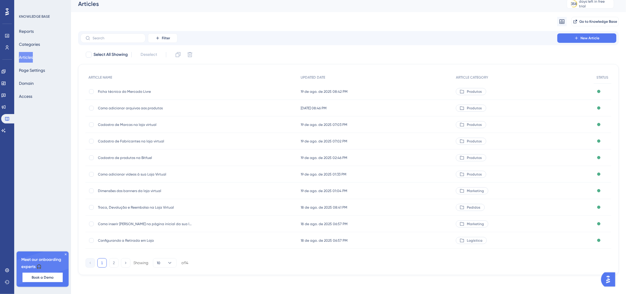
scroll to position [0, 0]
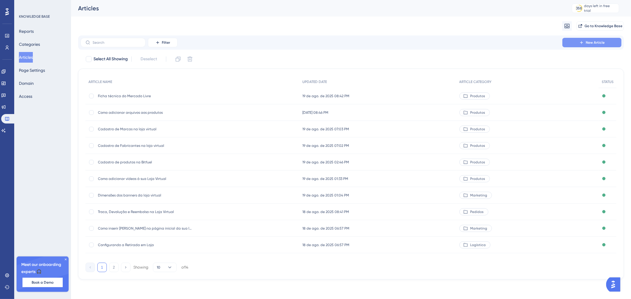
click at [581, 41] on icon at bounding box center [581, 42] width 5 height 5
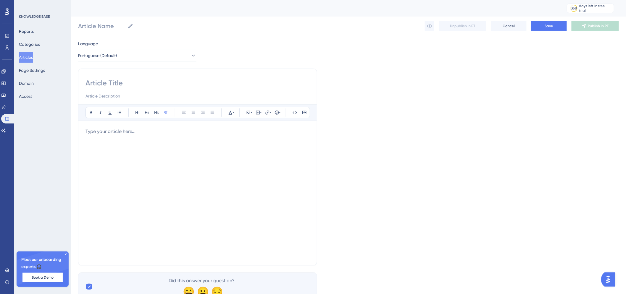
click at [147, 78] on input at bounding box center [197, 82] width 224 height 9
type input "Como criar"
type input "Como criar uma"
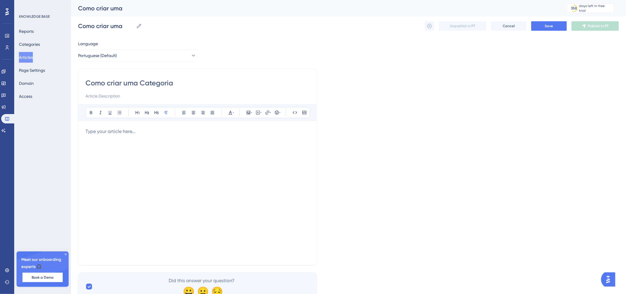
type input "Como criar uma Categoria"
type input "Como criar uma Categoria na"
type input "Como criar uma Categoria na Lo"
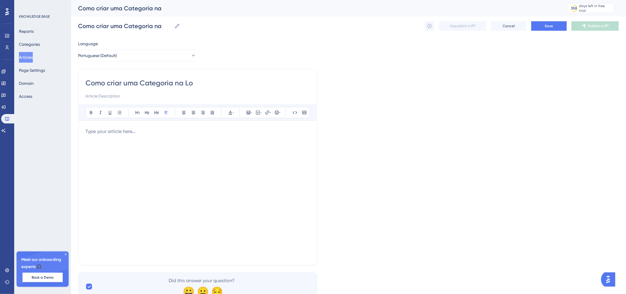
type input "Como criar uma Categoria na Lo"
type input "Como criar uma Categoria na Loja Virtual"
click at [129, 95] on input at bounding box center [197, 96] width 224 height 7
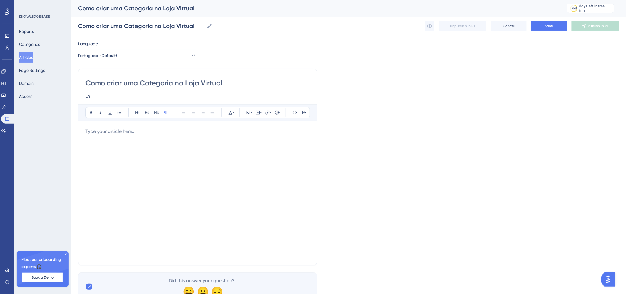
type input "E"
type input "S"
click at [125, 99] on input "Veja os detalhes e" at bounding box center [197, 96] width 224 height 7
drag, startPoint x: 125, startPoint y: 98, endPoint x: 122, endPoint y: 96, distance: 3.8
click at [122, 96] on input "Veja os detalhes e" at bounding box center [197, 96] width 224 height 7
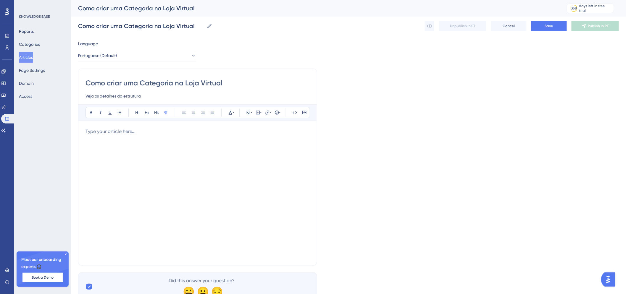
type input "Veja os detalhes da estrutura"
click at [181, 83] on input "Como criar uma Categoria na Loja Virtual" at bounding box center [197, 82] width 224 height 9
drag, startPoint x: 134, startPoint y: 81, endPoint x: 234, endPoint y: 83, distance: 99.7
click at [234, 83] on input "Como criar uma Categoria na Loja Virtual" at bounding box center [197, 82] width 224 height 9
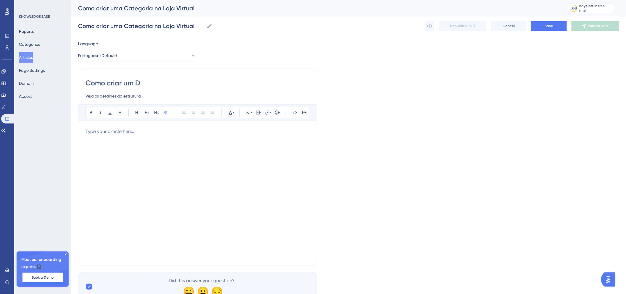
type input "Como criar um"
type input "Como cri"
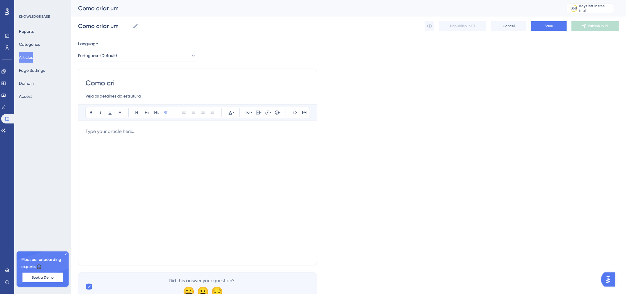
type input "Como cri"
type input "Como criar um D"
type input "Como criar um Departamento"
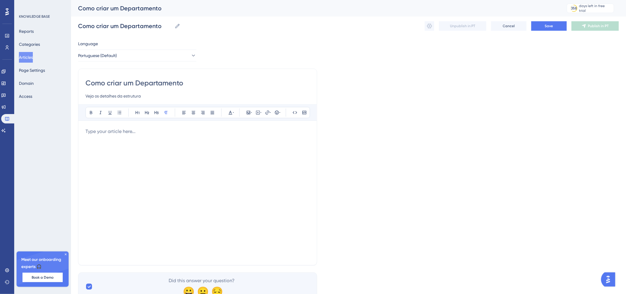
type input "Como criar um Departamento"
click at [181, 93] on input "Veja os detalhes da estrutura" at bounding box center [197, 96] width 224 height 7
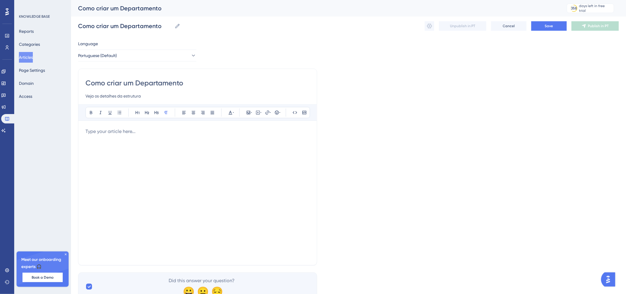
click at [181, 93] on input "Veja os detalhes da estrutura" at bounding box center [197, 96] width 224 height 7
drag, startPoint x: 181, startPoint y: 93, endPoint x: 83, endPoint y: 90, distance: 97.4
click at [83, 90] on div "Como criar um Departamento Veja os detalhes da estrutura Bold Italic Underline …" at bounding box center [197, 167] width 239 height 197
type input "C"
type input "F"
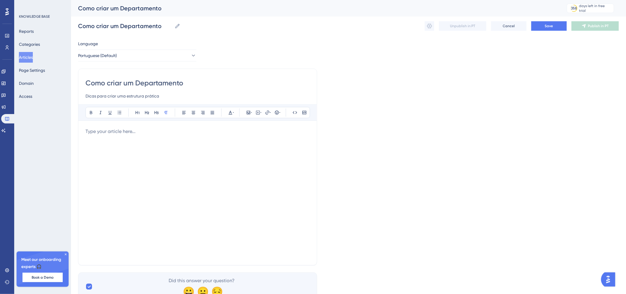
type input "Dicas para criar uma estrutura prática"
click at [164, 133] on p at bounding box center [197, 131] width 224 height 7
click at [220, 131] on span "Na loja virtual nós utilizamos a estrutura de Departamentos e categorias." at bounding box center [164, 132] width 158 height 6
click at [247, 131] on p "Na loja virtual nós utilizamos a estrutura de Departamentos e Categorias." at bounding box center [197, 131] width 224 height 7
click at [168, 138] on p "Na loja virtual nós utilizamos a estrutura de Departamentos e Categorias. Veja …" at bounding box center [197, 135] width 224 height 14
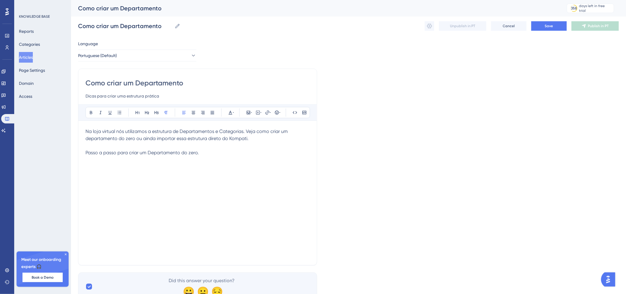
click at [151, 152] on span "Passo a passo para criar um Departamento do zero." at bounding box center [141, 153] width 113 height 6
click at [209, 153] on p "Passo a passo para criar um departamento do zero." at bounding box center [197, 152] width 224 height 7
drag, startPoint x: 209, startPoint y: 153, endPoint x: 78, endPoint y: 152, distance: 131.1
click at [78, 152] on div "Como criar um Departamento Dicas para criar uma estrutura prática Bold Italic U…" at bounding box center [197, 167] width 239 height 197
click at [158, 116] on button at bounding box center [156, 113] width 8 height 8
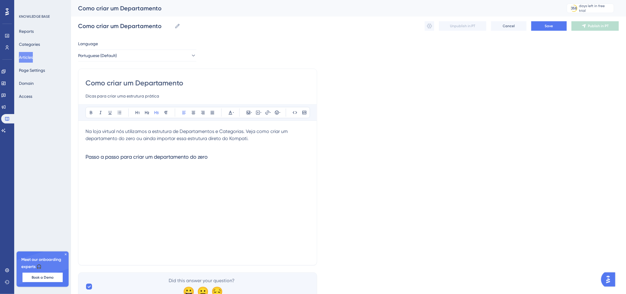
click at [224, 156] on h3 "Passo a passo para criar um departamento do zero" at bounding box center [197, 156] width 224 height 15
click at [219, 149] on p at bounding box center [197, 145] width 224 height 7
click at [220, 149] on h3 "Passo a passo para criar um departamento do zero" at bounding box center [197, 149] width 224 height 15
click at [266, 138] on p "Na loja virtual nós utilizamos a estrutura de Departamentos e Categorias. Veja …" at bounding box center [197, 135] width 224 height 14
click at [253, 148] on p at bounding box center [197, 145] width 224 height 7
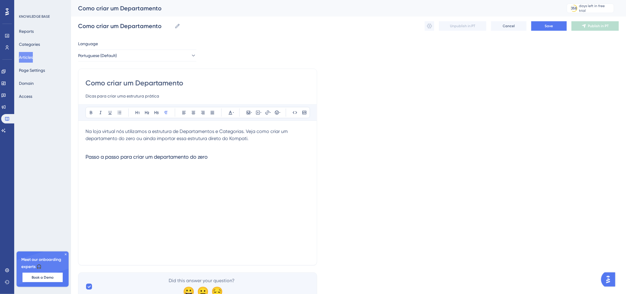
click at [244, 158] on h3 "Passo a passo para criar um departamento do zero" at bounding box center [197, 156] width 224 height 15
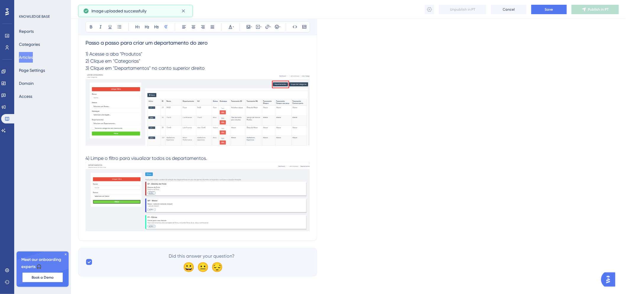
scroll to position [113, 0]
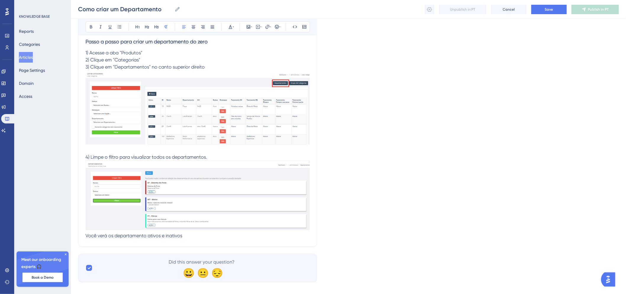
click at [231, 234] on p "Você verá os departamento ativos e inativos" at bounding box center [197, 236] width 224 height 7
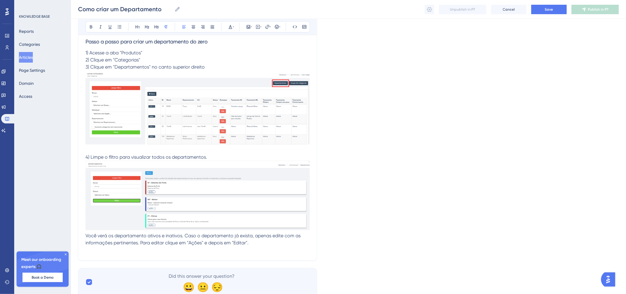
click at [86, 236] on span "Você verá os departamento ativos e inativos. Caso o departamento já exista, ape…" at bounding box center [193, 239] width 216 height 13
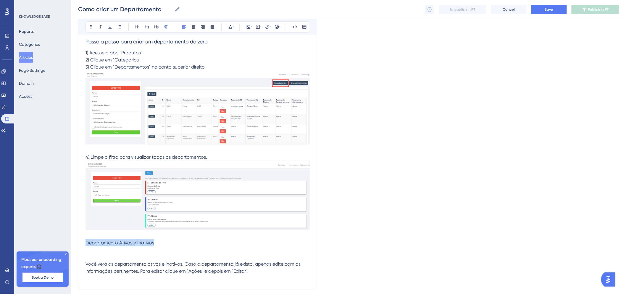
drag, startPoint x: 164, startPoint y: 243, endPoint x: 82, endPoint y: 243, distance: 81.7
click at [82, 243] on div "Como criar um Departamento Dicas para criar uma estrutura prática Bold Italic U…" at bounding box center [197, 121] width 239 height 336
click at [158, 28] on icon at bounding box center [156, 27] width 5 height 5
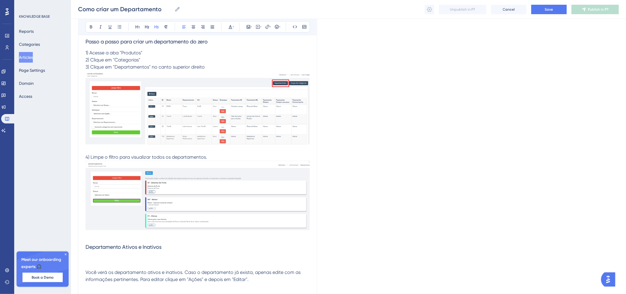
click at [158, 258] on p at bounding box center [197, 258] width 224 height 7
click at [153, 263] on p at bounding box center [197, 265] width 224 height 7
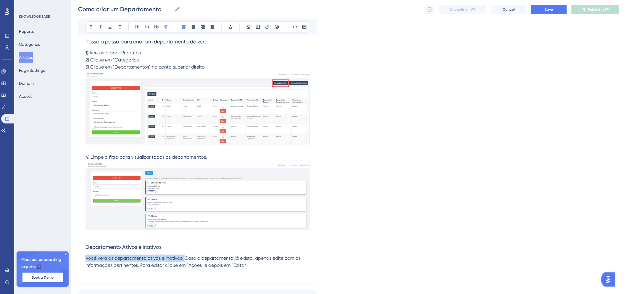
drag, startPoint x: 184, startPoint y: 258, endPoint x: 87, endPoint y: 255, distance: 97.7
click at [87, 255] on p "Você verá os departamento ativos e inativos. Caso o departamento já exista, ape…" at bounding box center [197, 262] width 224 height 14
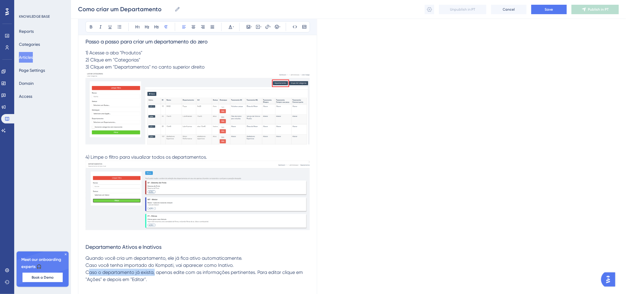
drag, startPoint x: 154, startPoint y: 274, endPoint x: 88, endPoint y: 274, distance: 66.6
click at [88, 274] on span "Caso o departamento já exista, apenas edite com as informações pertinentes. Par…" at bounding box center [194, 276] width 219 height 13
click at [85, 272] on span "Caso o departamento já exista, apenas edite com as informações pertinentes. Par…" at bounding box center [194, 276] width 219 height 13
drag, startPoint x: 91, startPoint y: 272, endPoint x: 99, endPoint y: 272, distance: 7.4
click at [99, 272] on span "Caso o departamento já exista, apenas edite com as informações pertinentes. Par…" at bounding box center [194, 276] width 219 height 13
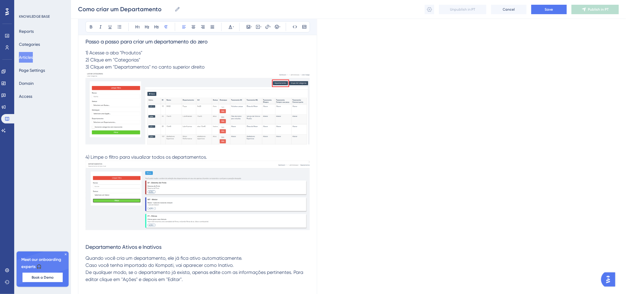
click at [189, 273] on span "De qualquer modo, se o departamento já exista, apenas edite com as informações …" at bounding box center [194, 276] width 219 height 13
drag, startPoint x: 192, startPoint y: 273, endPoint x: 220, endPoint y: 272, distance: 28.1
click at [220, 272] on span "De qualquer modo, se o departamento já existe, apenas edite com as informações …" at bounding box center [194, 276] width 218 height 13
click at [104, 28] on button at bounding box center [100, 27] width 8 height 8
click at [227, 258] on span "Quando você cria um departamento, ele já fica ativo automaticamente." at bounding box center [163, 259] width 157 height 6
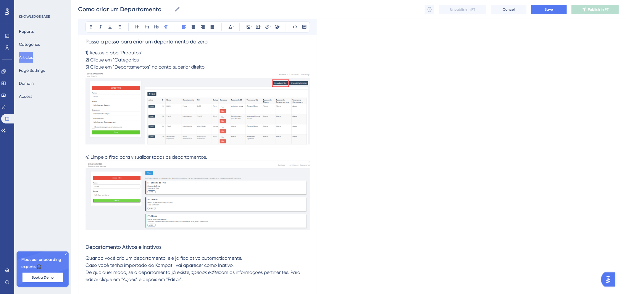
scroll to position [146, 0]
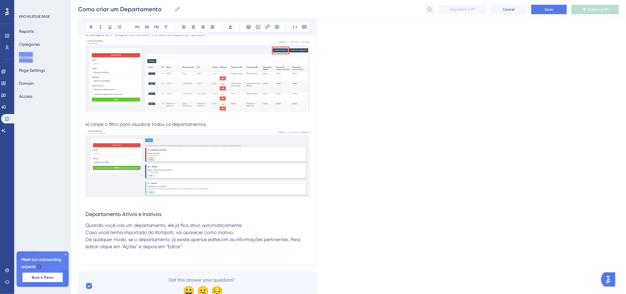
click at [233, 252] on p at bounding box center [197, 254] width 224 height 7
click at [295, 241] on span "com as informações pertinentes. Para editar clique em "Ações" e depois em "Edit…" at bounding box center [193, 243] width 216 height 13
click at [293, 241] on span "com as informações pertinentes. Para editar clique em "Ações" e depois em "Edit…" at bounding box center [193, 243] width 216 height 13
click at [286, 246] on p "Quando você cria um departamento, ele já fica ativo automaticamente. Caso você …" at bounding box center [197, 236] width 224 height 28
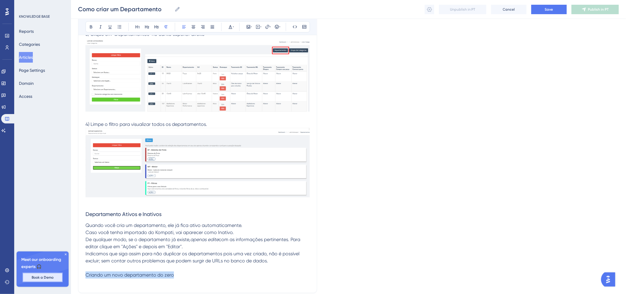
drag, startPoint x: 171, startPoint y: 277, endPoint x: 51, endPoint y: 275, distance: 119.5
click at [71, 275] on div "Performance Users Engagement Widgets Feedback Product Updates Knowledge Base AI…" at bounding box center [348, 96] width 555 height 484
click at [159, 26] on icon at bounding box center [156, 27] width 5 height 5
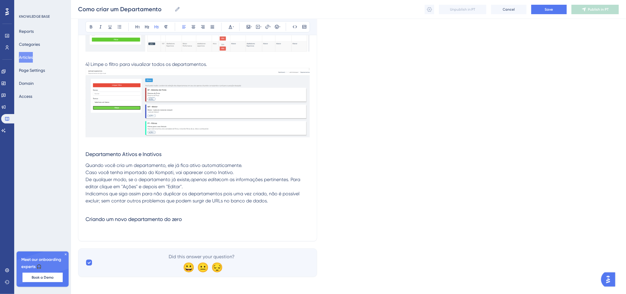
scroll to position [208, 0]
click at [200, 212] on h3 "Criando um novo departamento do zero" at bounding box center [197, 217] width 224 height 15
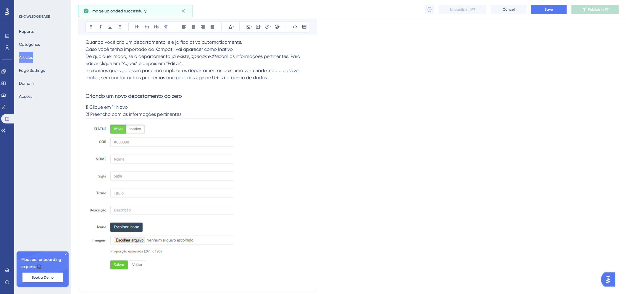
scroll to position [339, 0]
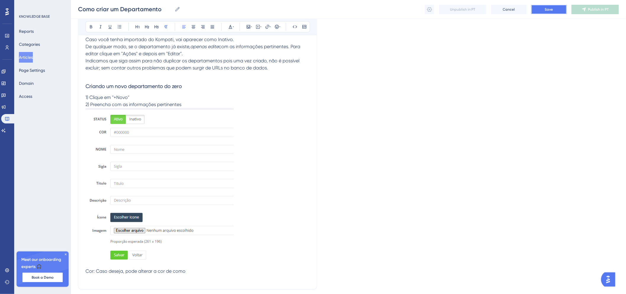
click at [534, 8] on button "Save" at bounding box center [548, 9] width 35 height 9
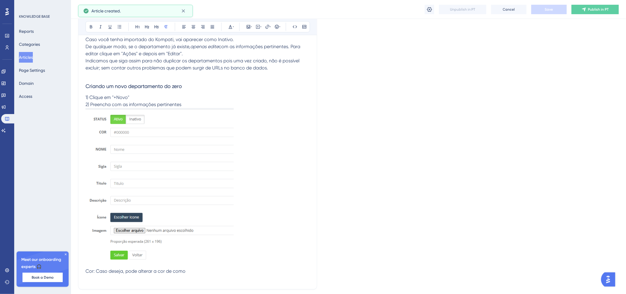
scroll to position [35, 0]
